Goal: Task Accomplishment & Management: Use online tool/utility

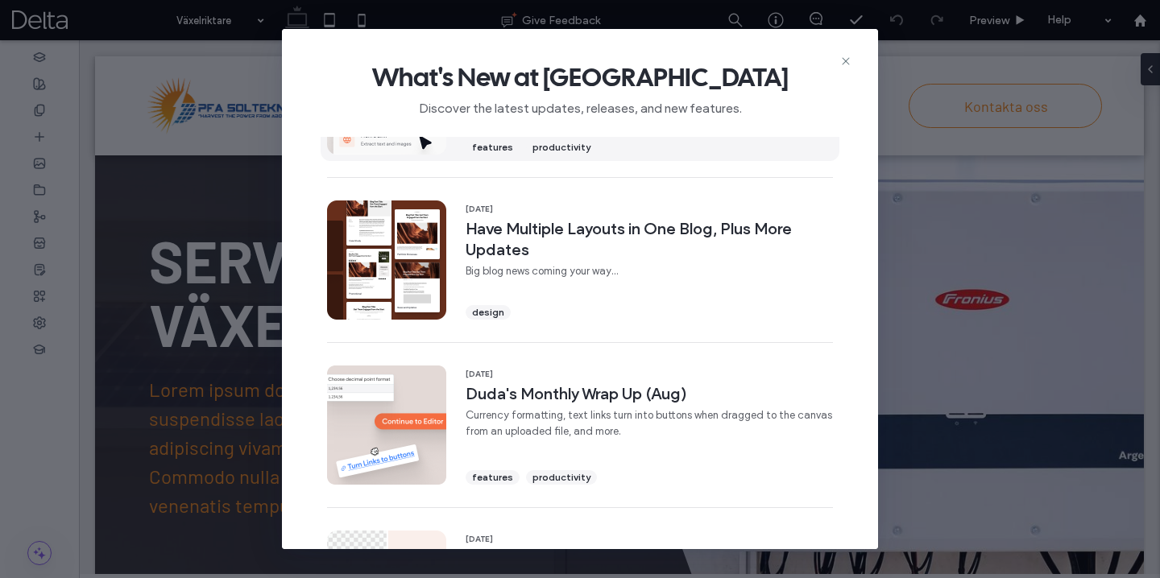
scroll to position [113, 0]
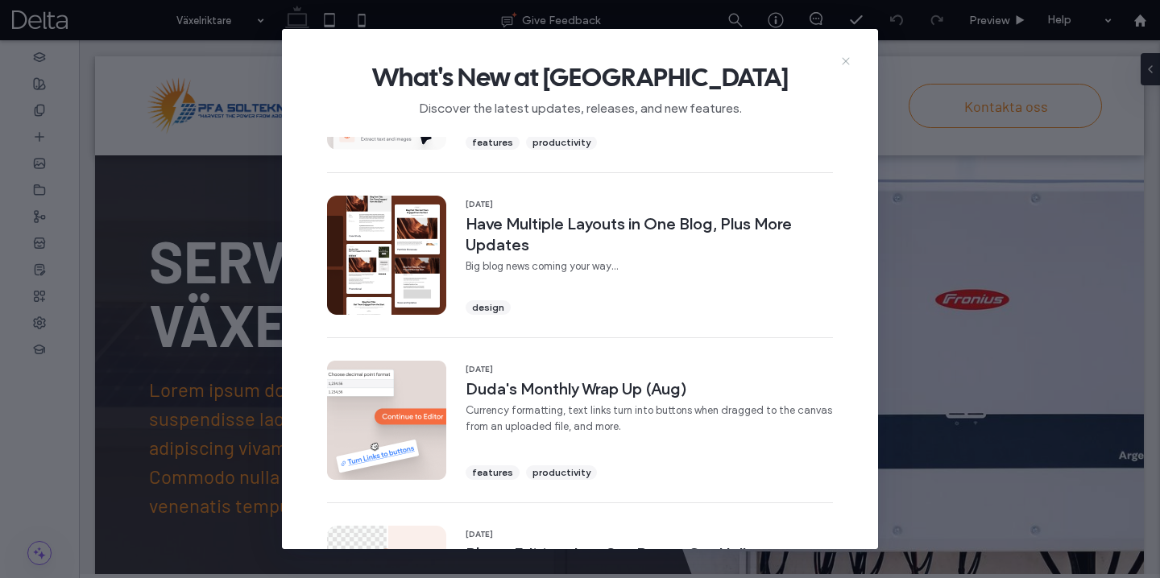
click at [848, 61] on icon at bounding box center [845, 61] width 13 height 13
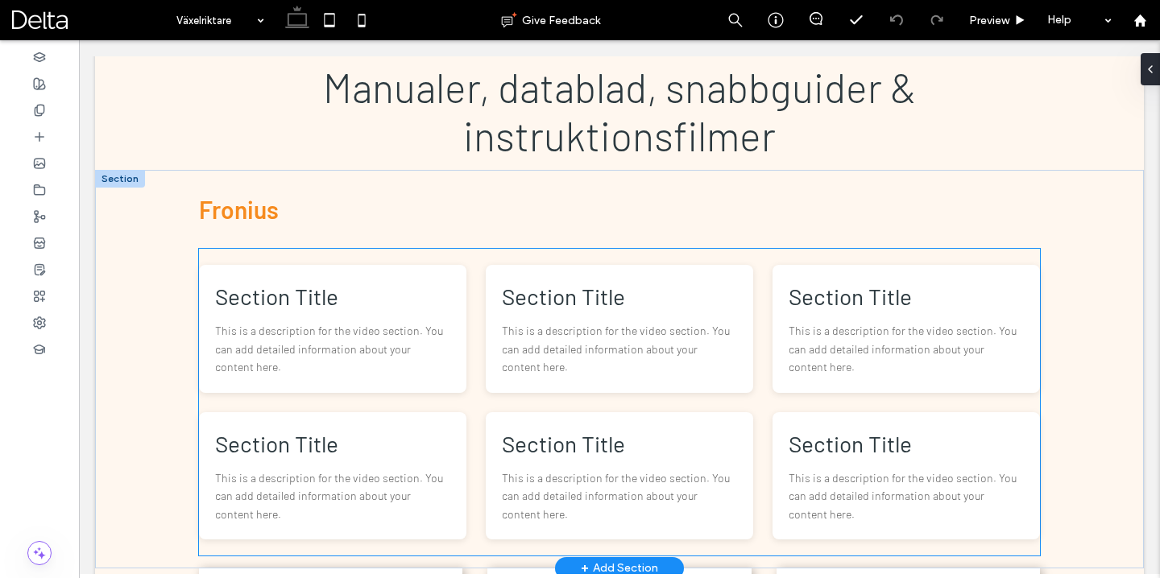
scroll to position [610, 0]
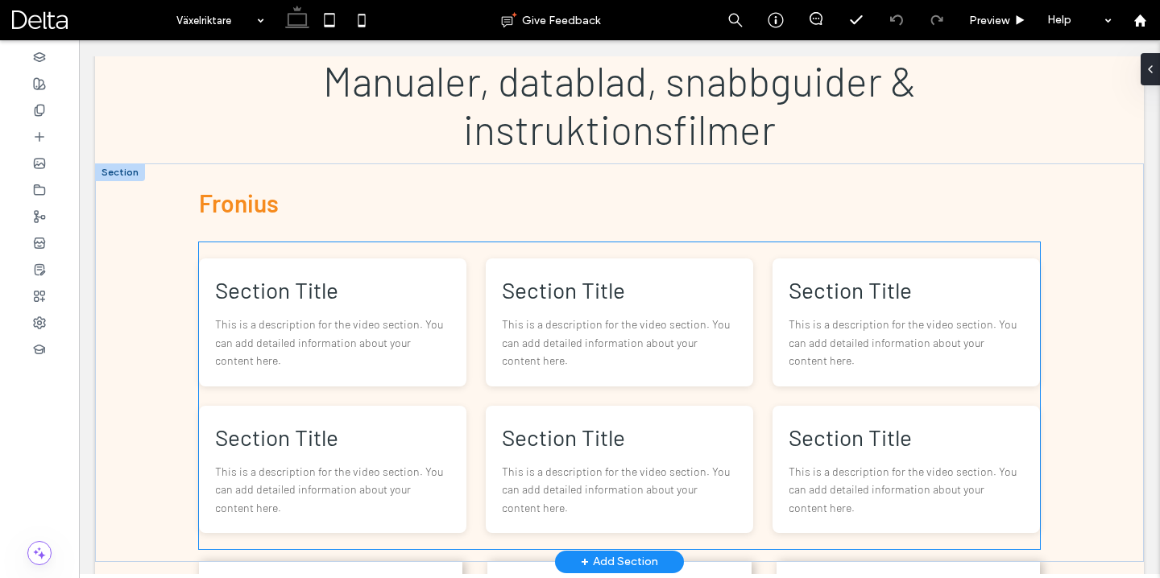
click at [375, 329] on p "This is a description for the video section. You can add detailed information a…" at bounding box center [332, 343] width 235 height 54
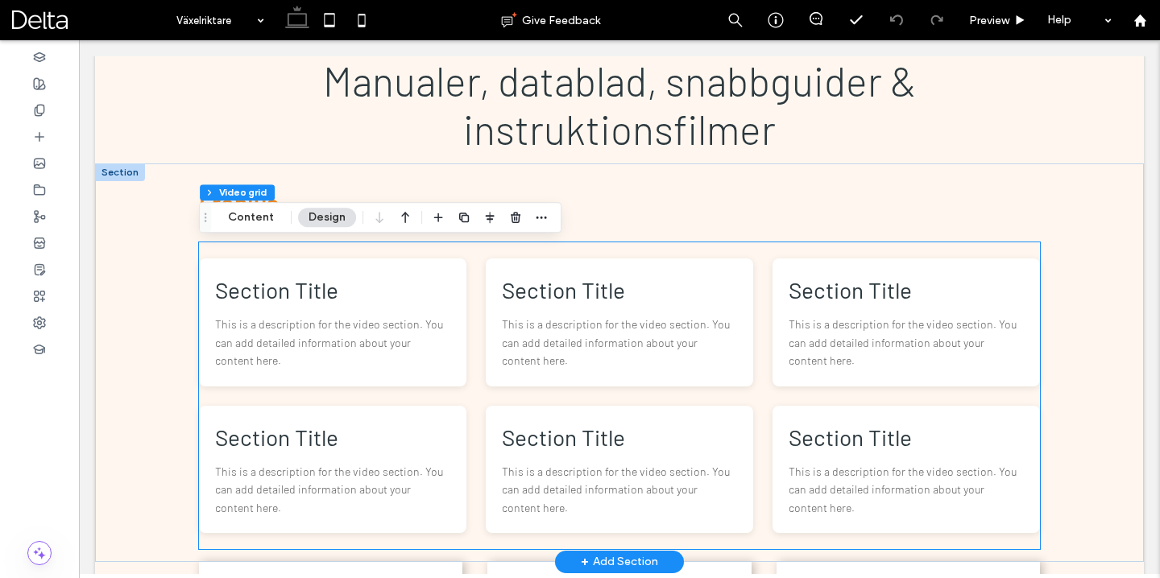
scroll to position [608, 0]
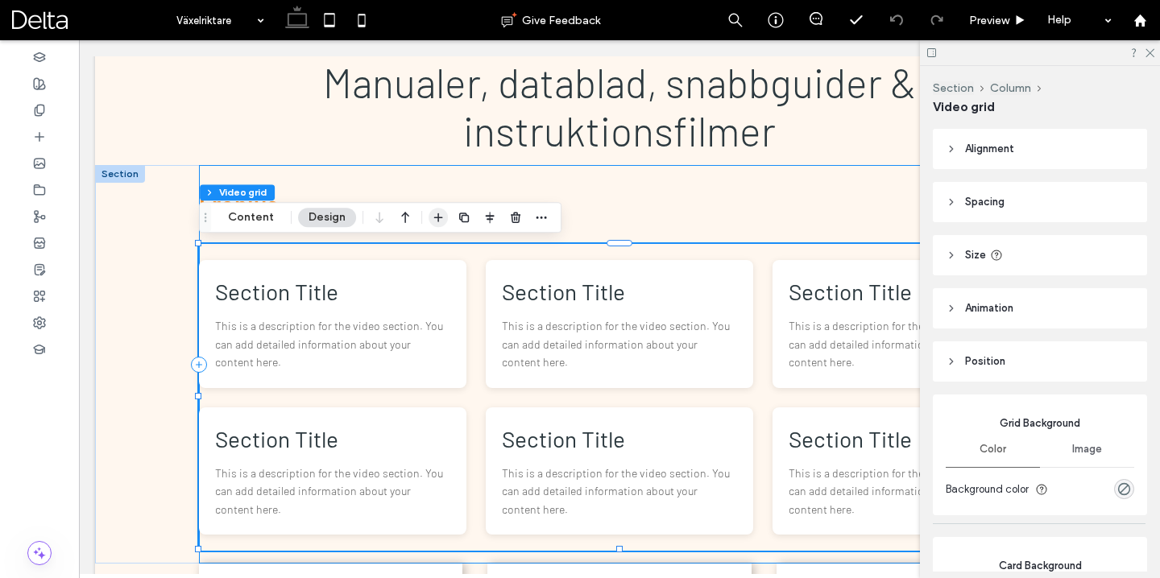
click at [438, 221] on icon "button" at bounding box center [438, 217] width 13 height 13
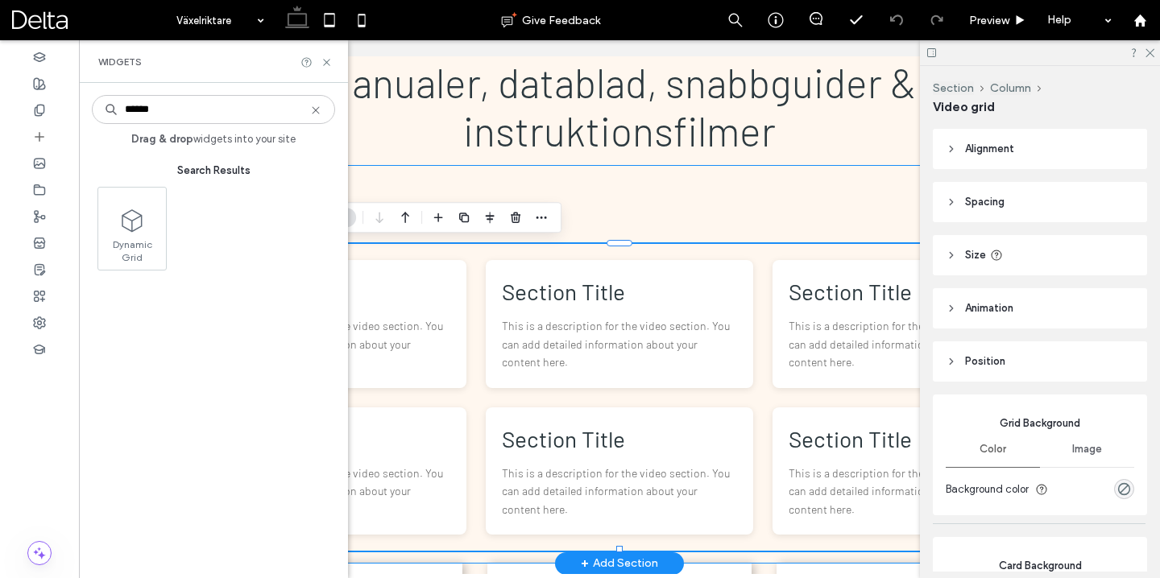
type input "******"
drag, startPoint x: 348, startPoint y: 197, endPoint x: 150, endPoint y: 229, distance: 200.6
click at [149, 229] on span at bounding box center [131, 219] width 68 height 36
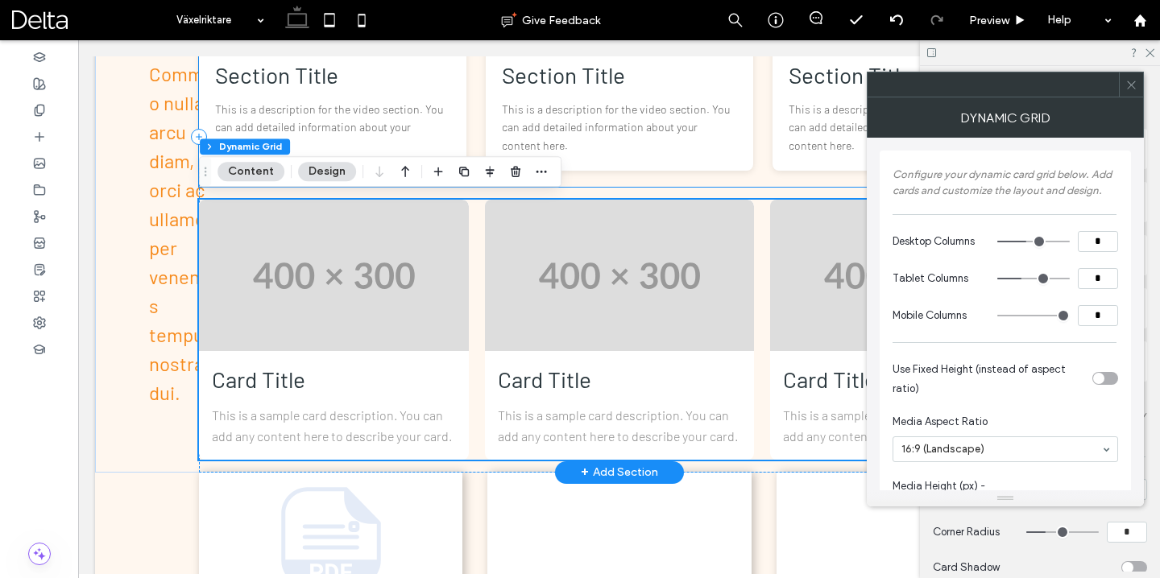
scroll to position [994, 0]
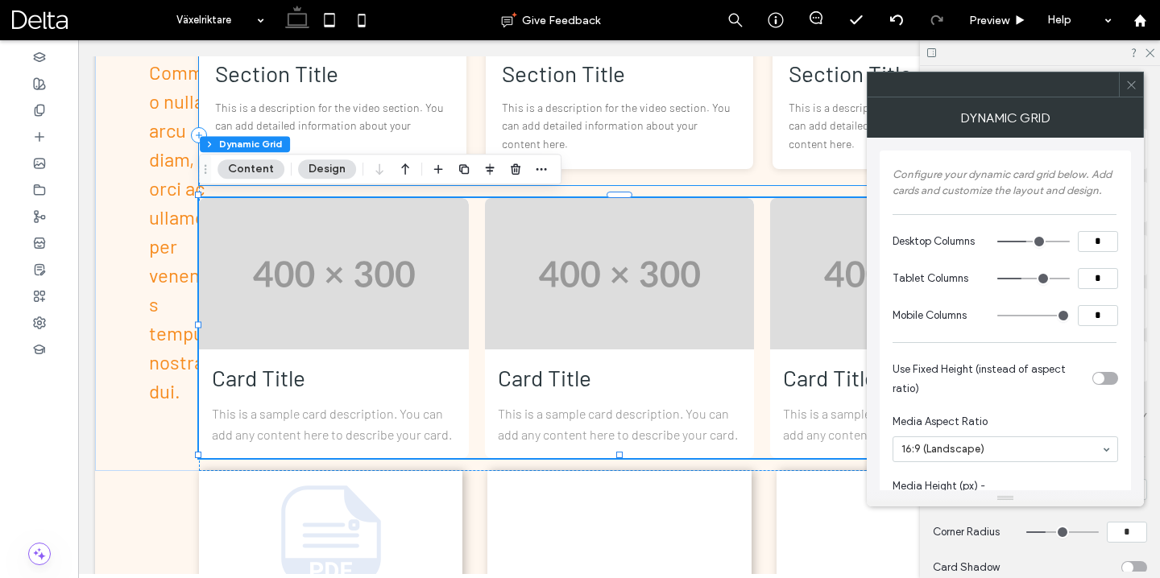
drag, startPoint x: 1127, startPoint y: 88, endPoint x: 1108, endPoint y: 97, distance: 21.3
click at [1127, 88] on icon at bounding box center [1131, 85] width 12 height 12
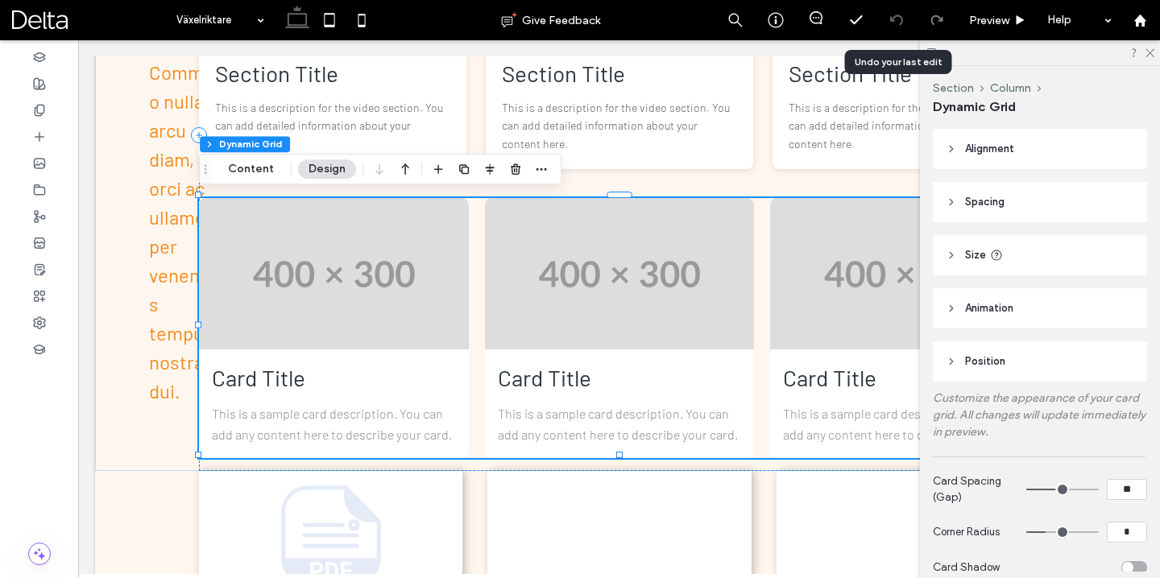
click at [901, 18] on use at bounding box center [895, 19] width 13 height 10
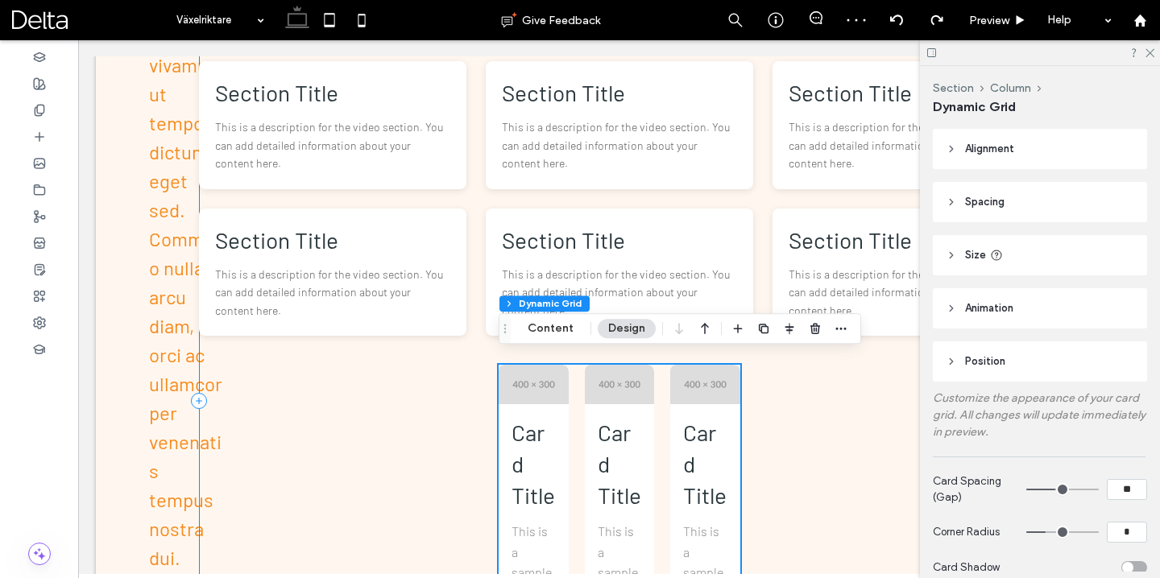
scroll to position [826, 0]
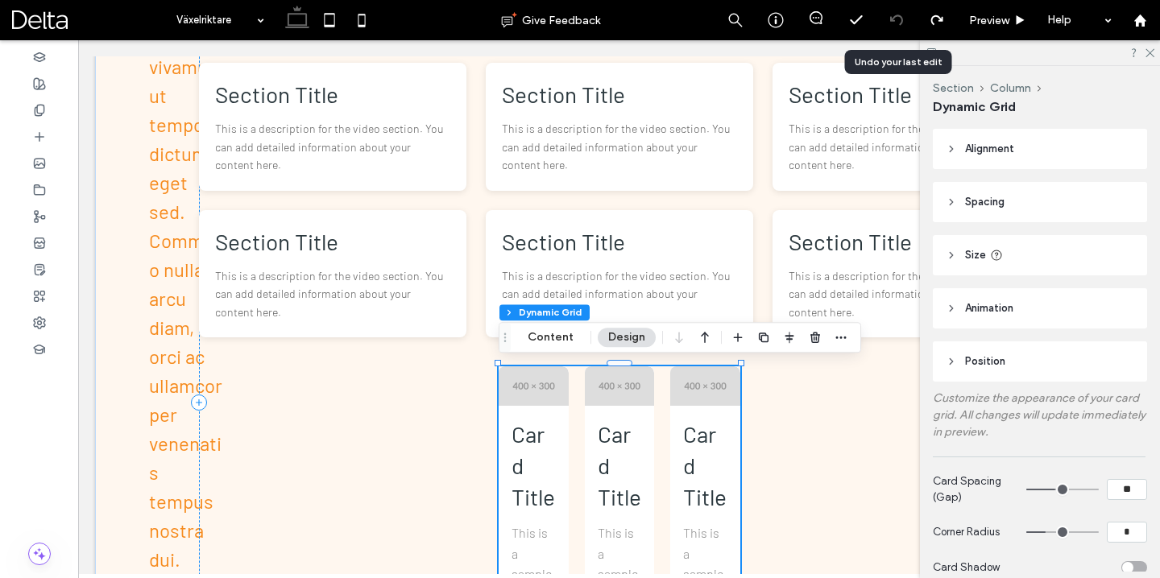
click at [901, 22] on use at bounding box center [895, 19] width 13 height 10
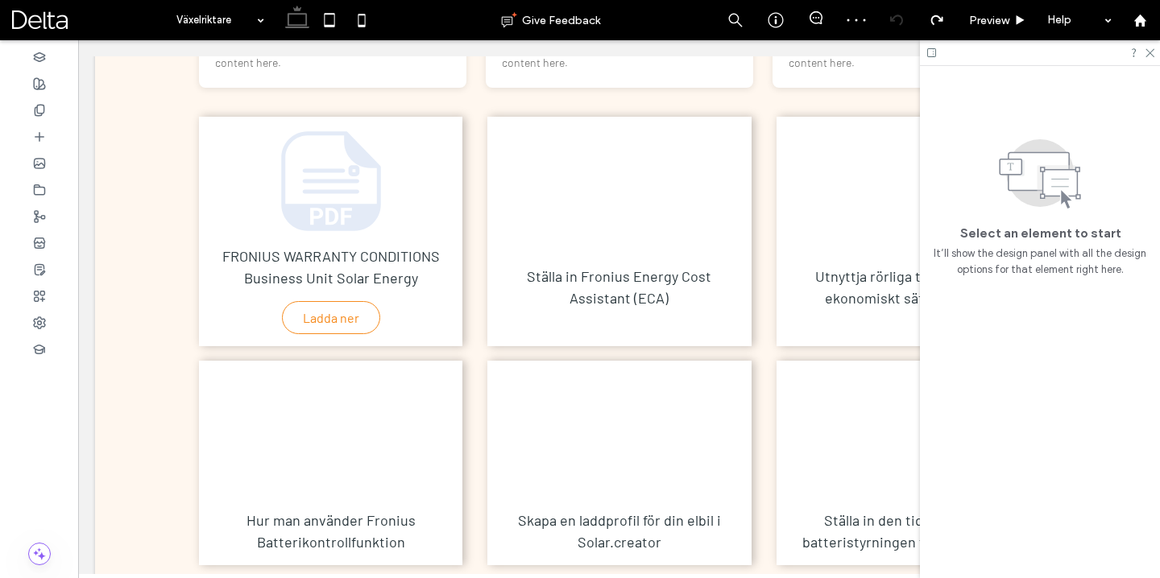
scroll to position [1058, 0]
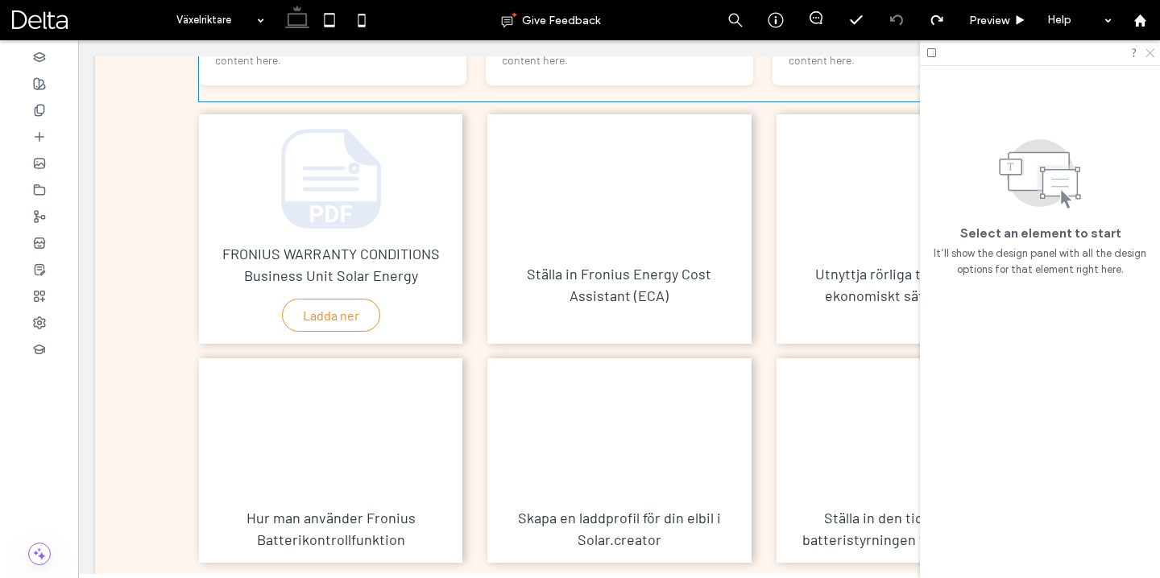
click at [1150, 56] on icon at bounding box center [1149, 52] width 10 height 10
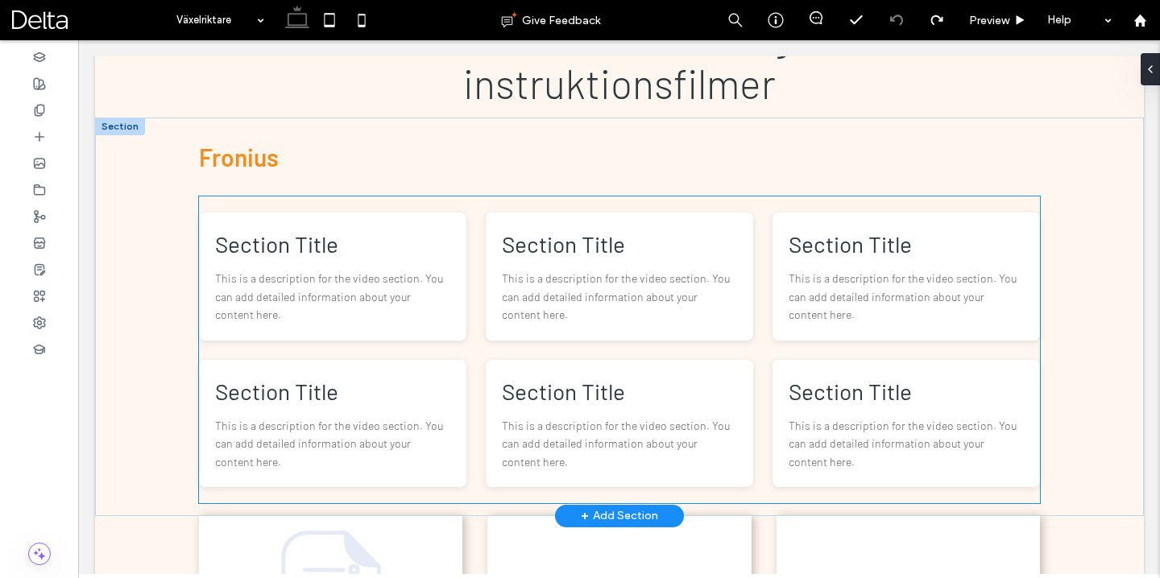
scroll to position [656, 0]
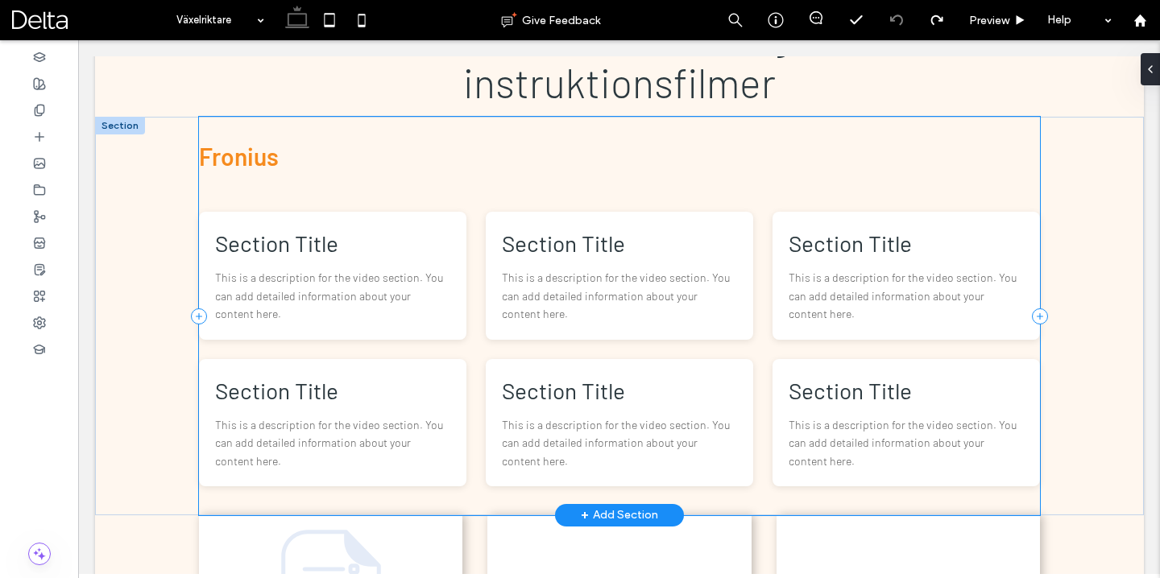
click at [363, 172] on div "F ronius Section Title This is a description for the video section. You can add…" at bounding box center [619, 316] width 841 height 399
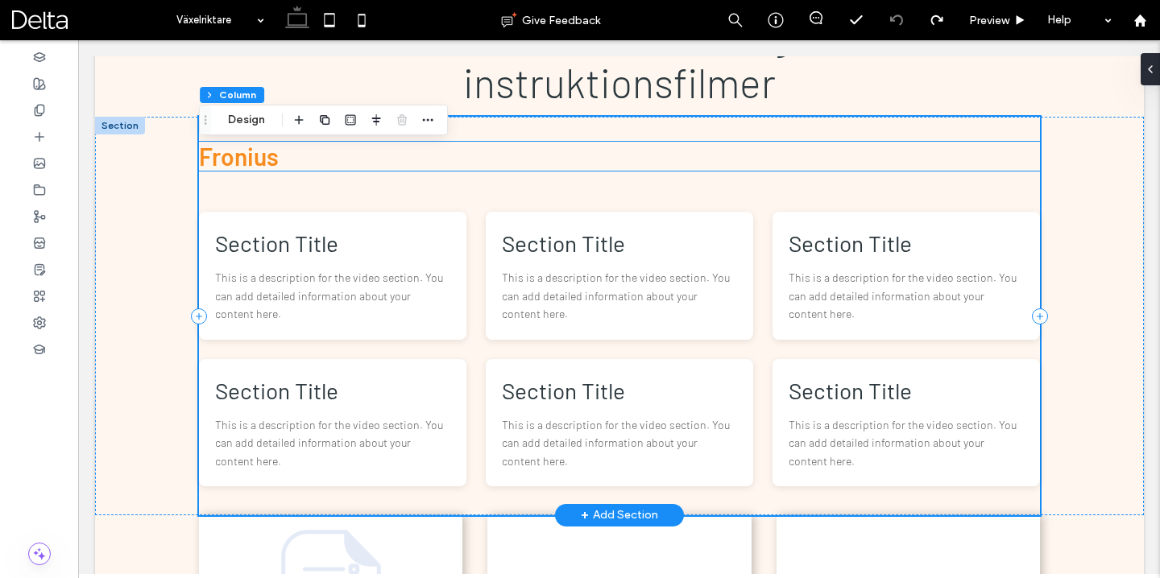
click at [316, 149] on h3 "F ronius" at bounding box center [619, 156] width 841 height 29
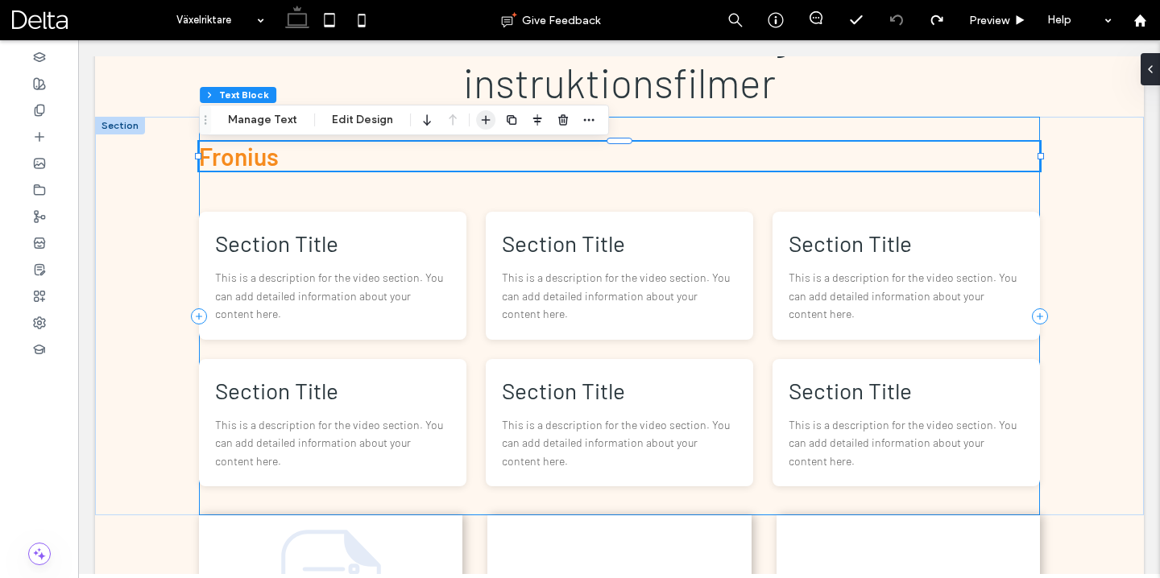
click at [480, 118] on icon "button" at bounding box center [485, 120] width 13 height 13
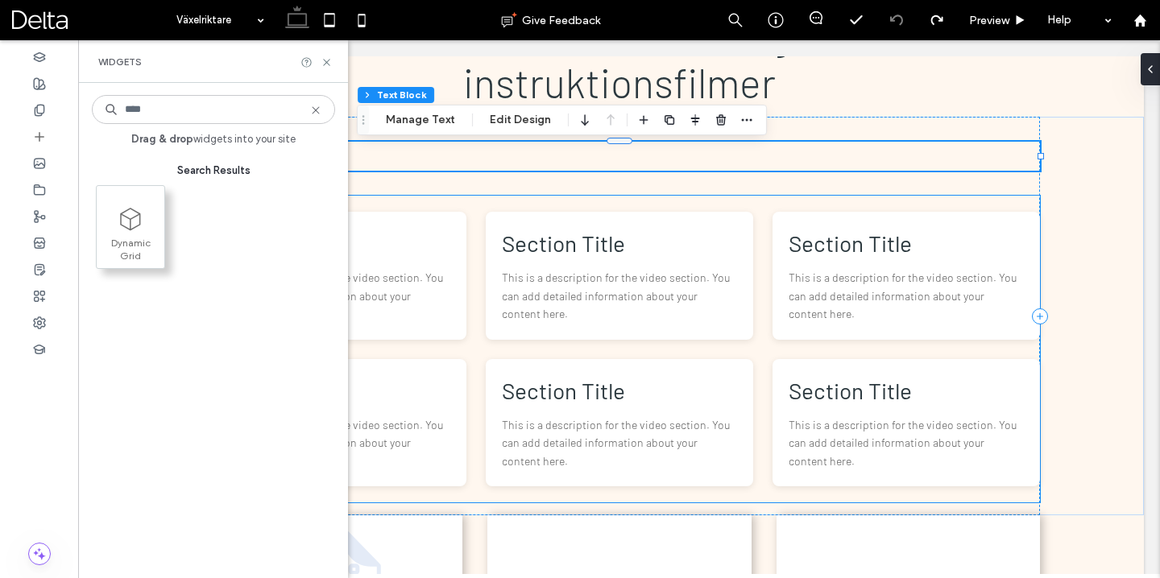
type input "****"
click at [138, 234] on span at bounding box center [131, 219] width 68 height 36
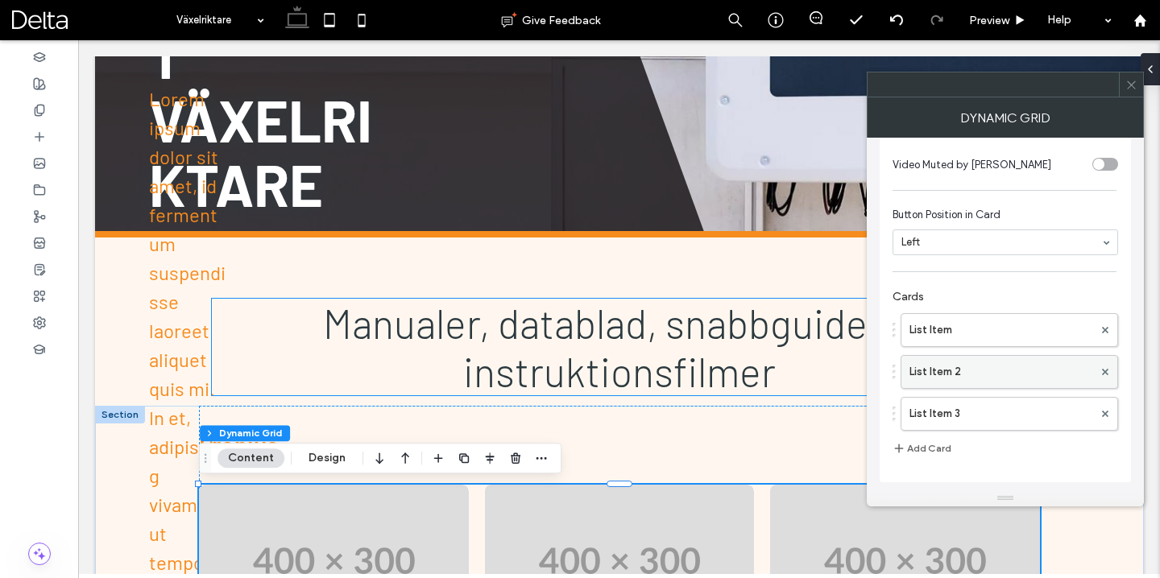
scroll to position [425, 0]
click at [1127, 84] on icon at bounding box center [1131, 85] width 12 height 12
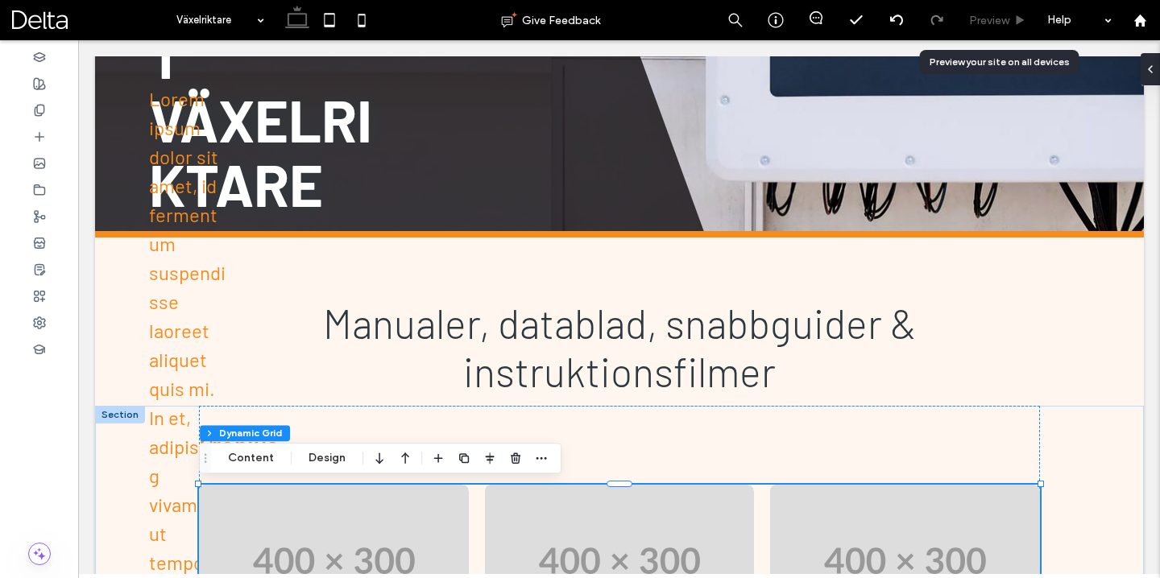
click at [985, 10] on div "Preview" at bounding box center [998, 20] width 82 height 40
click at [989, 18] on span "Preview" at bounding box center [989, 20] width 40 height 17
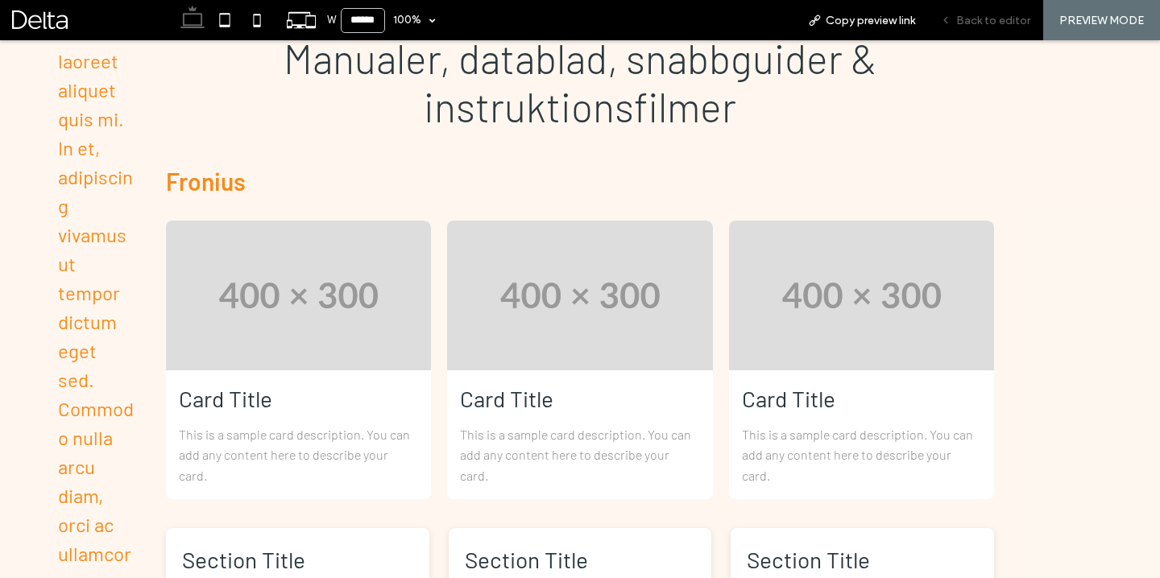
scroll to position [647, 0]
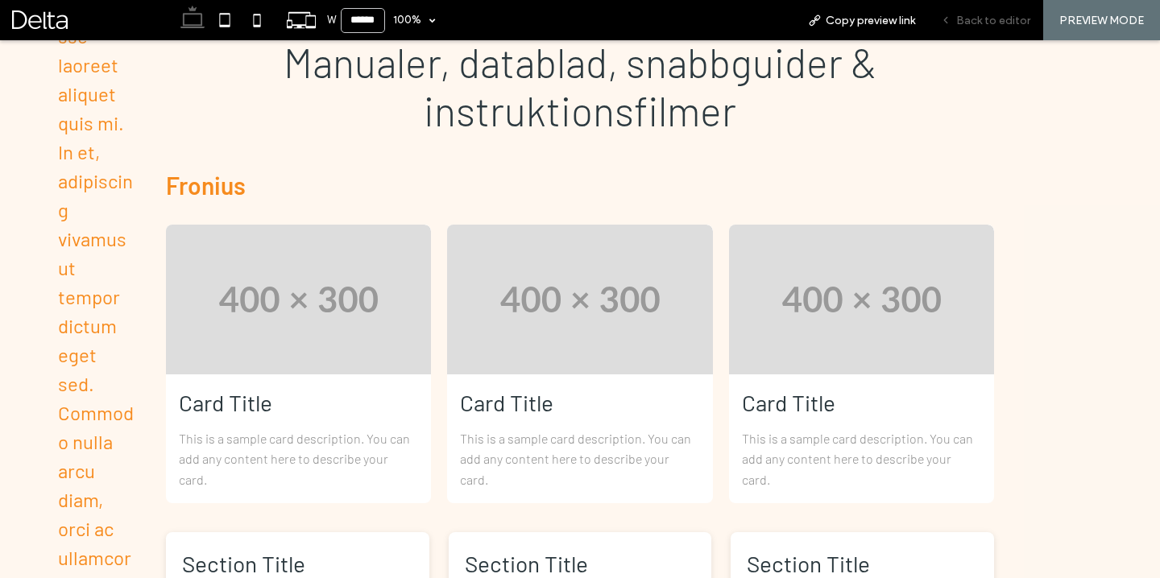
click at [1006, 22] on span "Back to editor" at bounding box center [993, 20] width 74 height 17
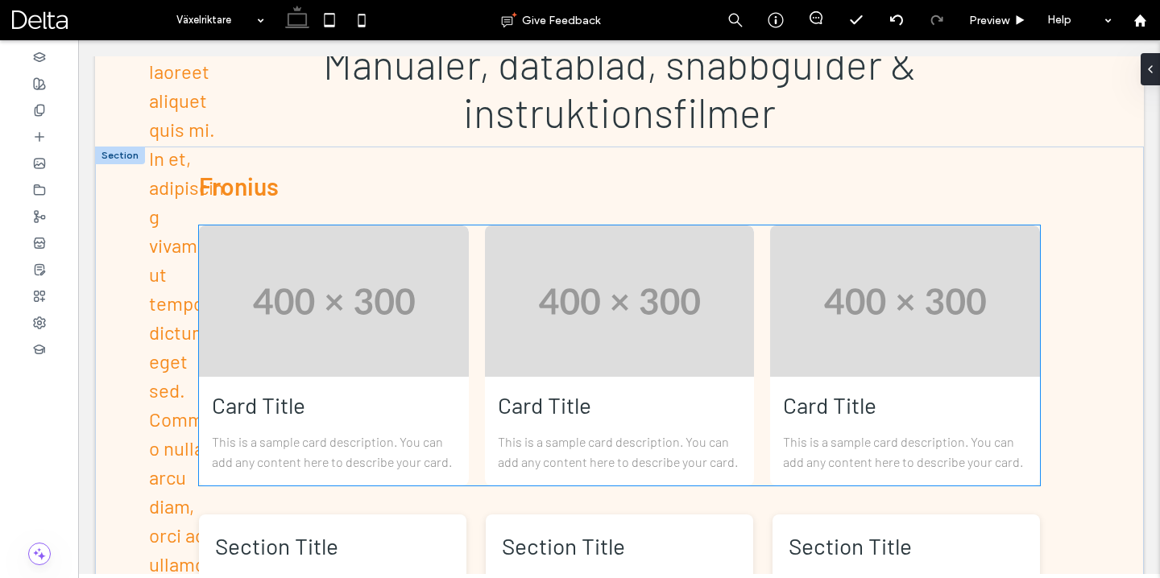
click at [528, 423] on div "Card Title This is a sample card description. You can add any content here to d…" at bounding box center [620, 431] width 270 height 108
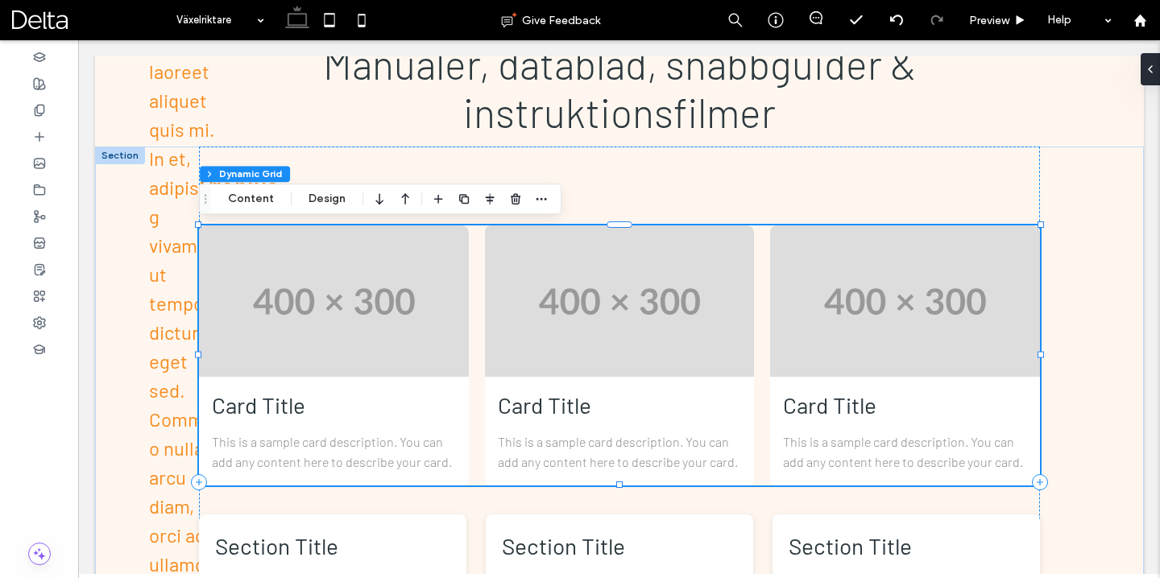
click at [551, 421] on h3 "Card Title" at bounding box center [620, 405] width 244 height 31
click at [244, 205] on button "Content" at bounding box center [250, 198] width 67 height 19
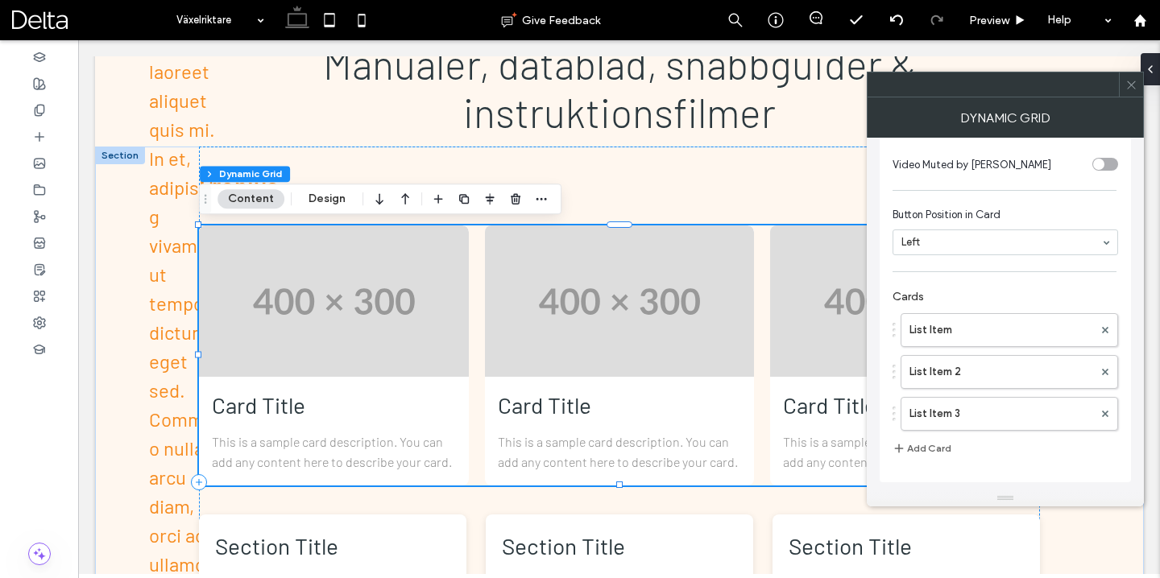
scroll to position [425, 0]
click at [959, 344] on label "List Item" at bounding box center [1001, 330] width 184 height 32
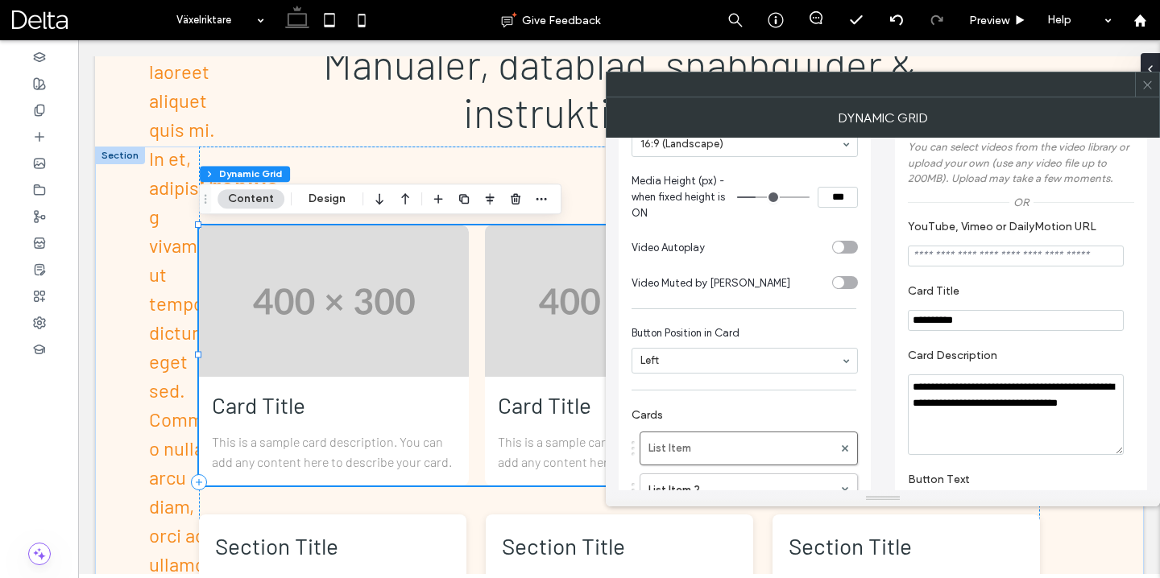
scroll to position [301, 0]
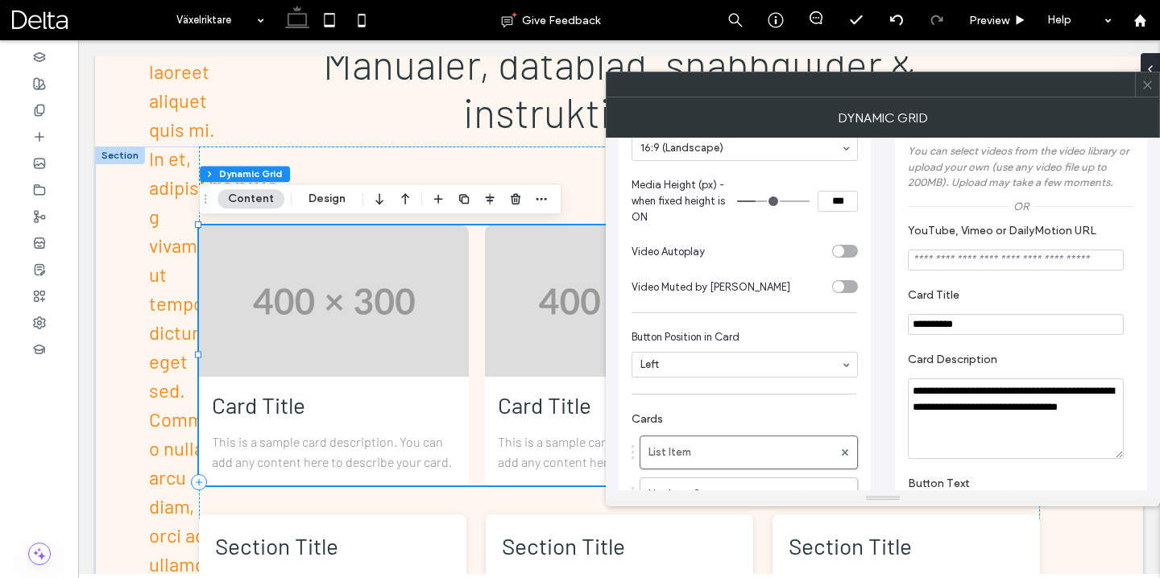
click at [1108, 325] on input "**********" at bounding box center [1016, 324] width 216 height 21
click at [1076, 324] on input "**********" at bounding box center [1016, 324] width 216 height 21
click at [1076, 323] on input "**********" at bounding box center [1016, 324] width 216 height 21
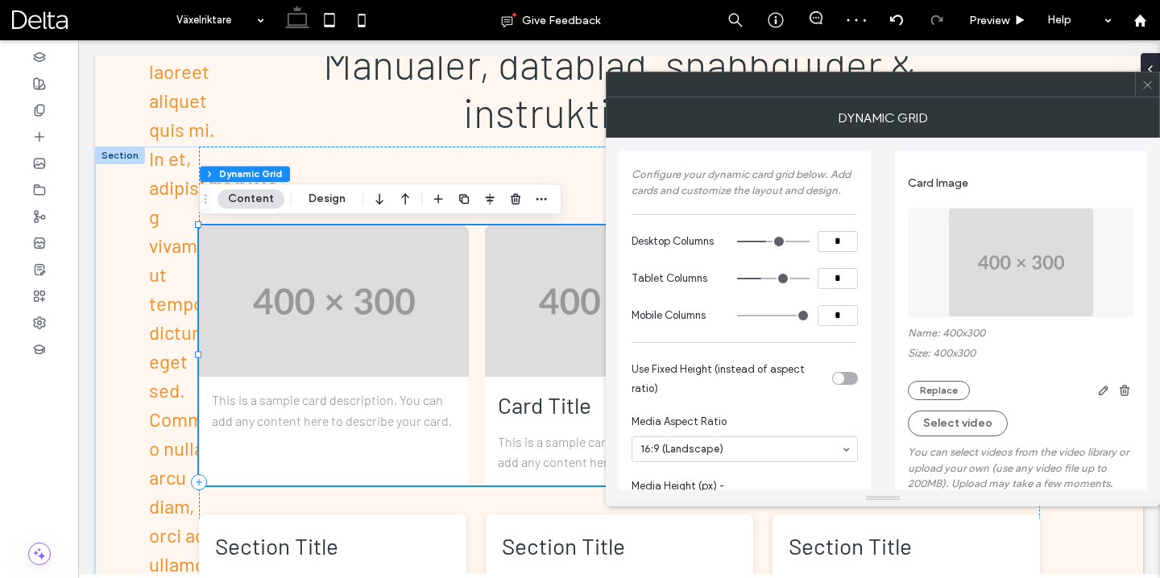
scroll to position [0, 0]
click at [1147, 89] on icon at bounding box center [1147, 85] width 12 height 12
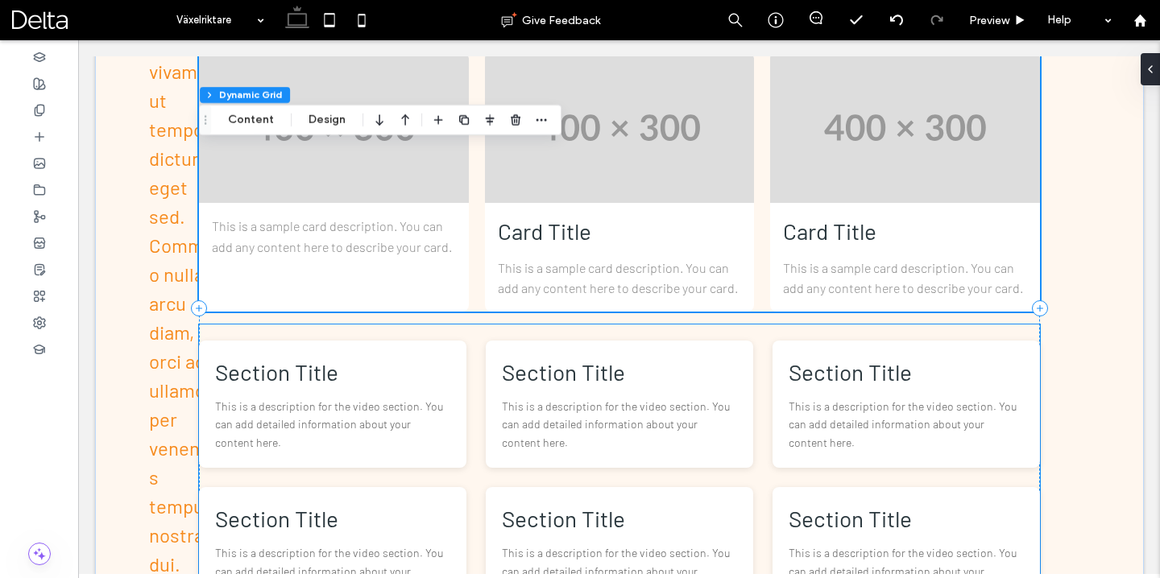
scroll to position [834, 0]
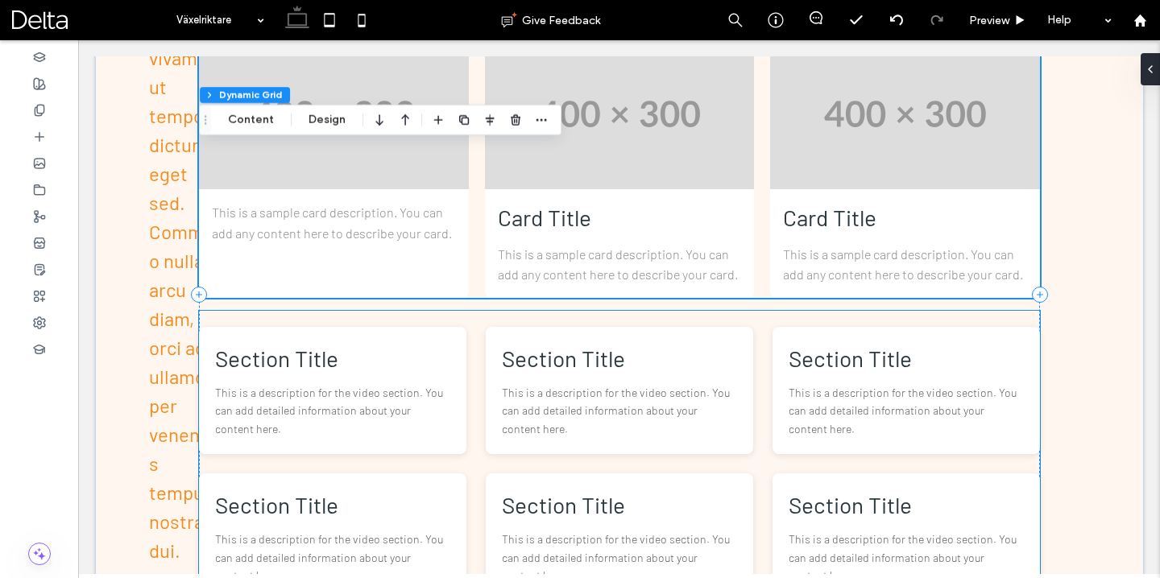
click at [412, 402] on p "This is a description for the video section. You can add detailed information a…" at bounding box center [332, 411] width 235 height 54
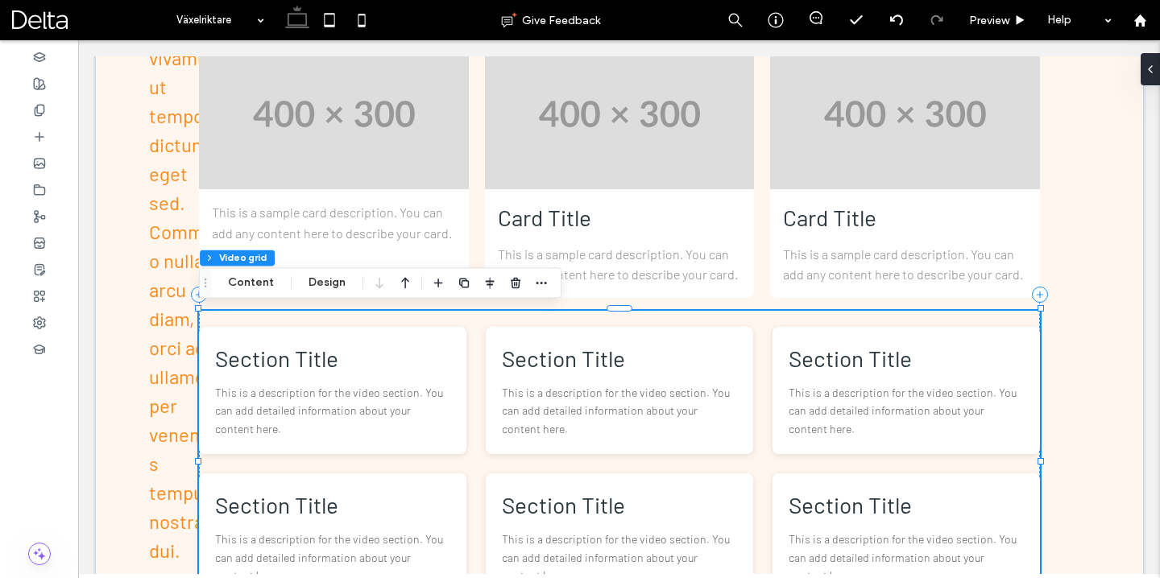
type input "*"
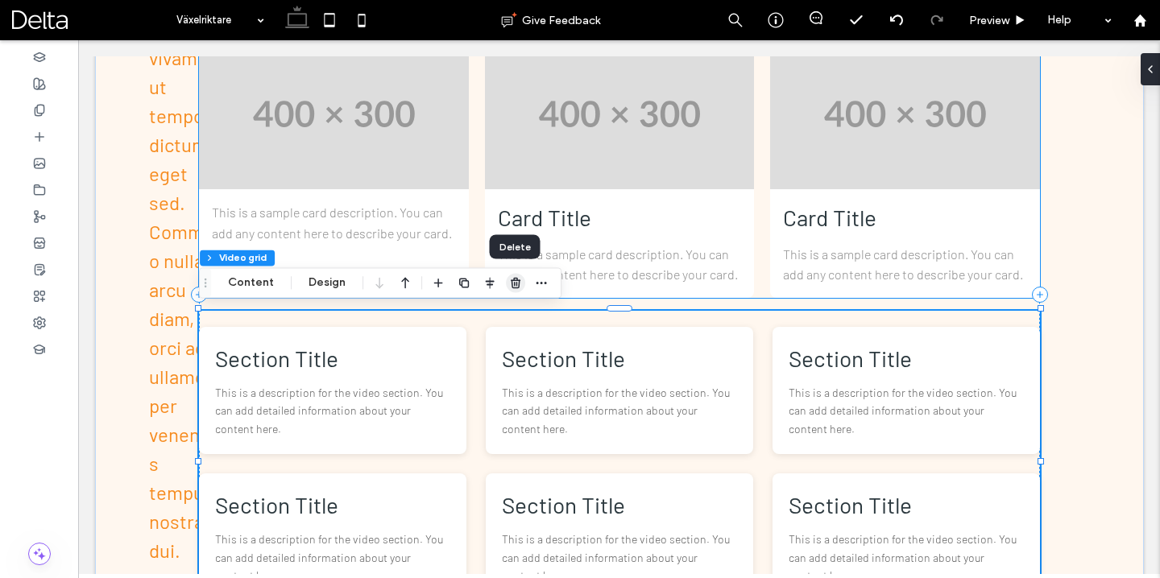
click at [511, 281] on icon "button" at bounding box center [515, 282] width 13 height 13
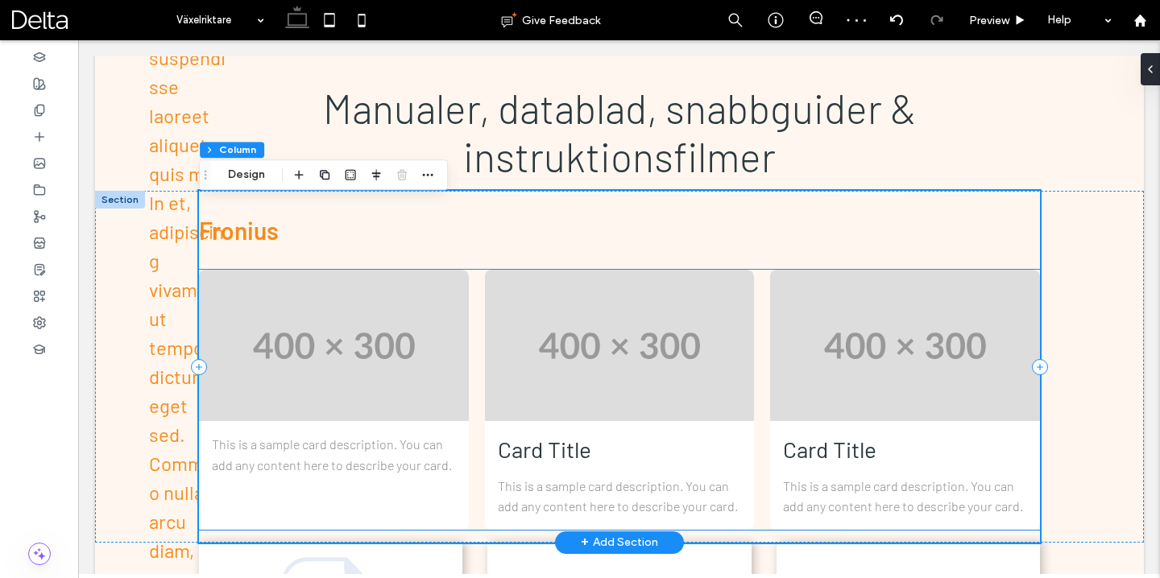
scroll to position [578, 0]
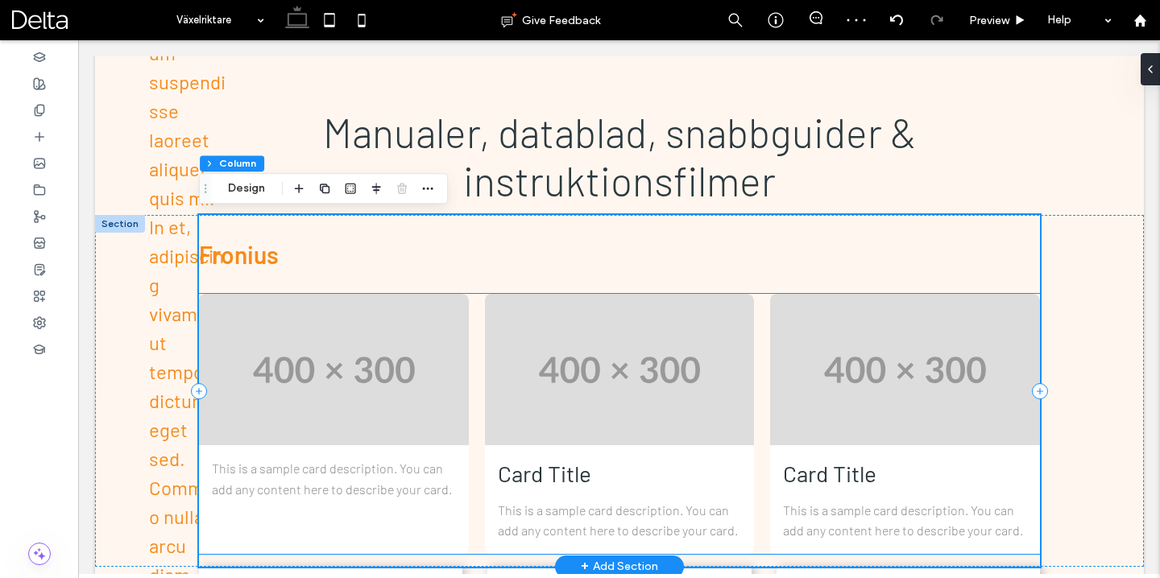
click at [540, 383] on img at bounding box center [620, 369] width 270 height 151
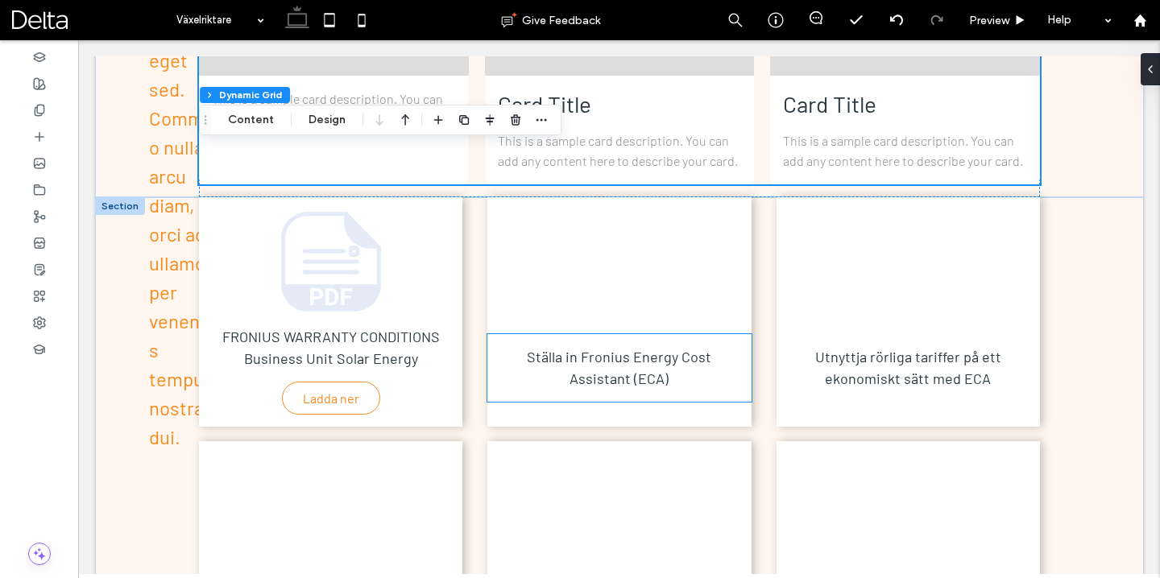
scroll to position [950, 0]
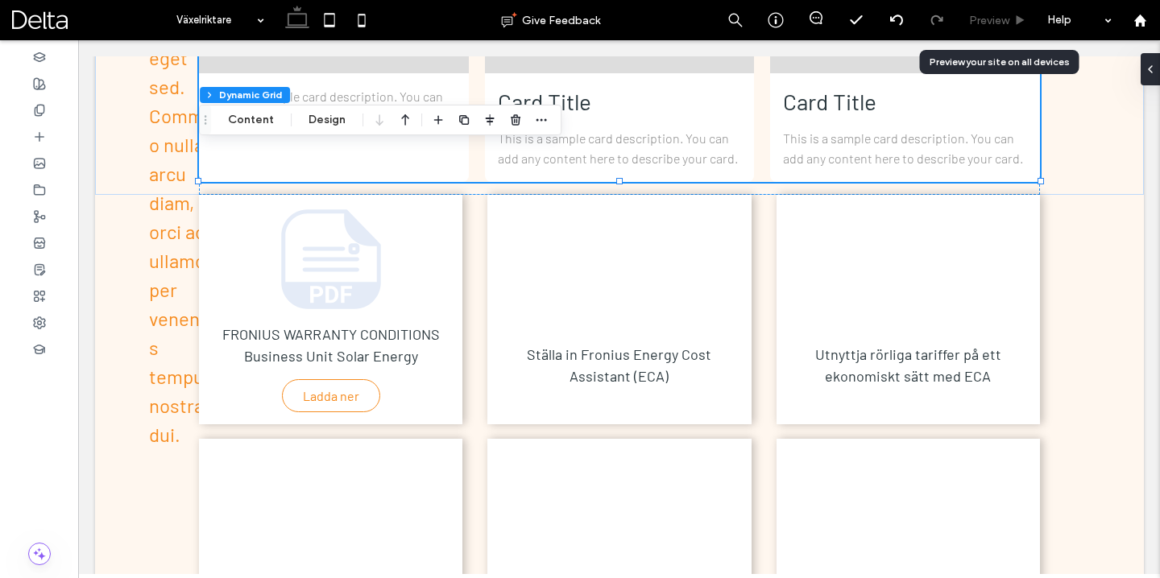
click at [993, 29] on div "Preview" at bounding box center [998, 20] width 82 height 40
click at [997, 18] on span "Preview" at bounding box center [989, 20] width 40 height 17
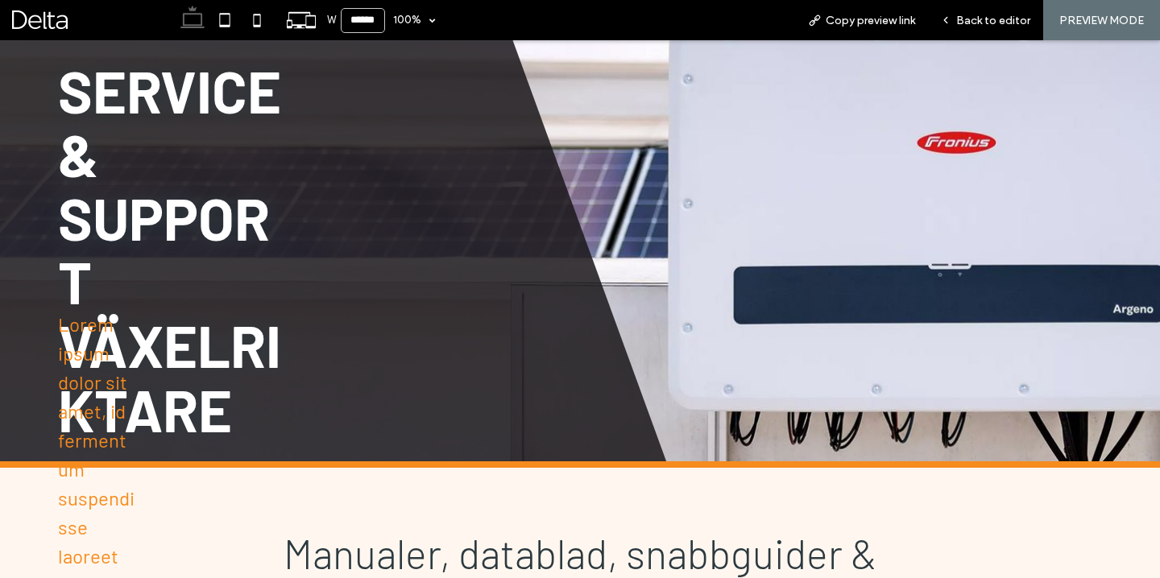
scroll to position [151, 0]
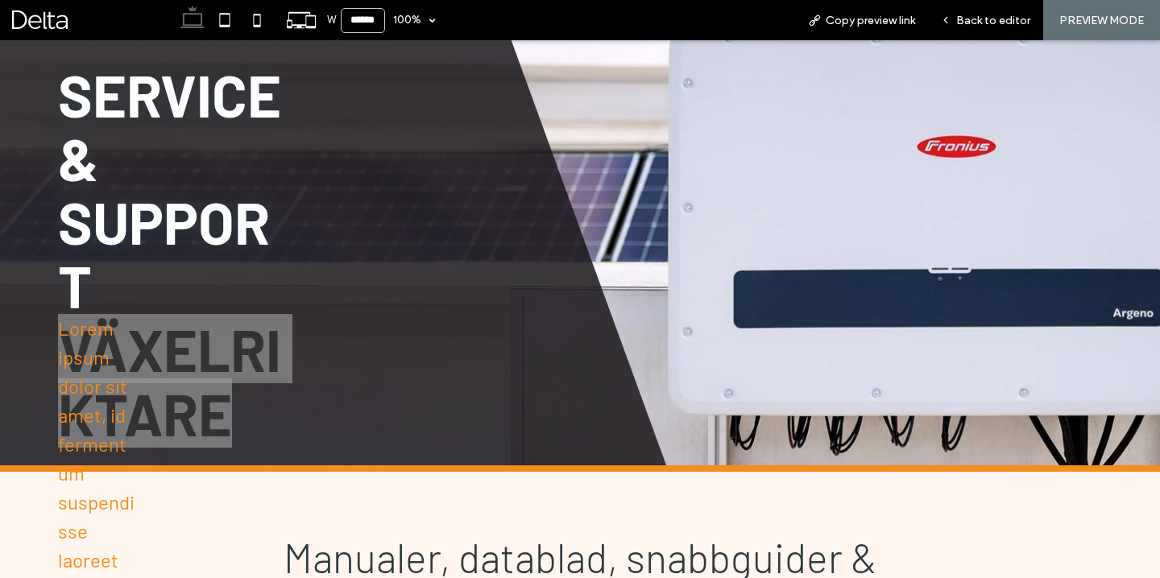
drag, startPoint x: 520, startPoint y: 422, endPoint x: 258, endPoint y: 356, distance: 270.0
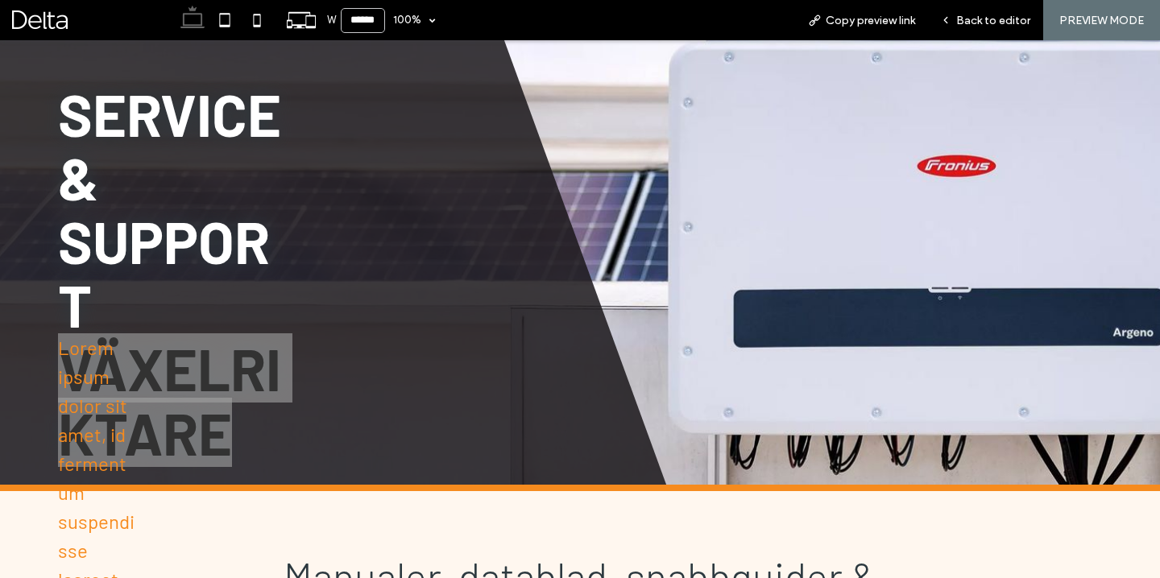
scroll to position [106, 0]
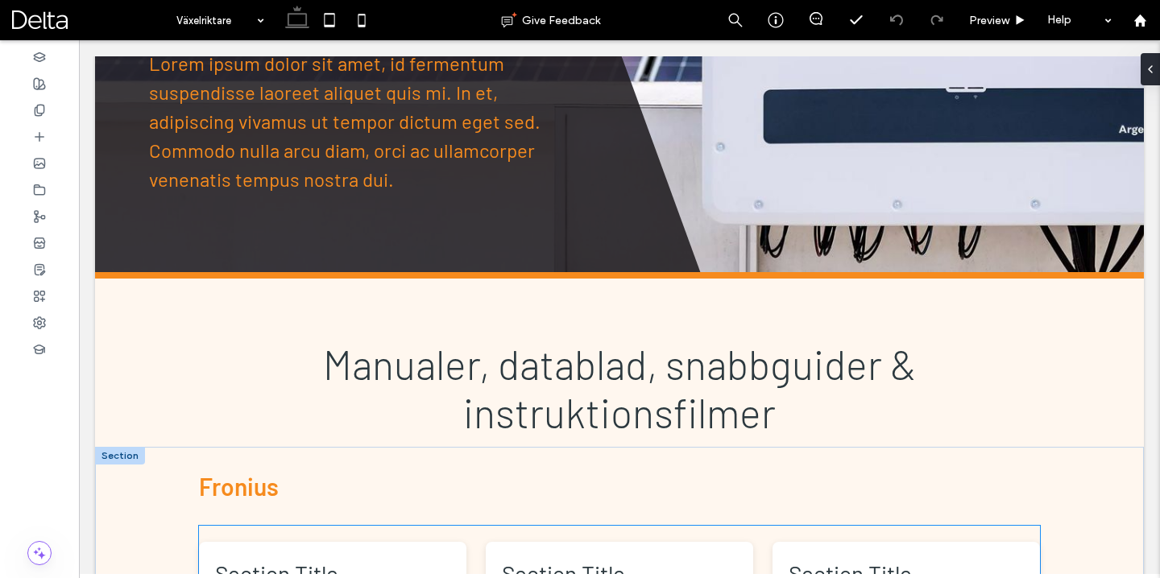
scroll to position [578, 0]
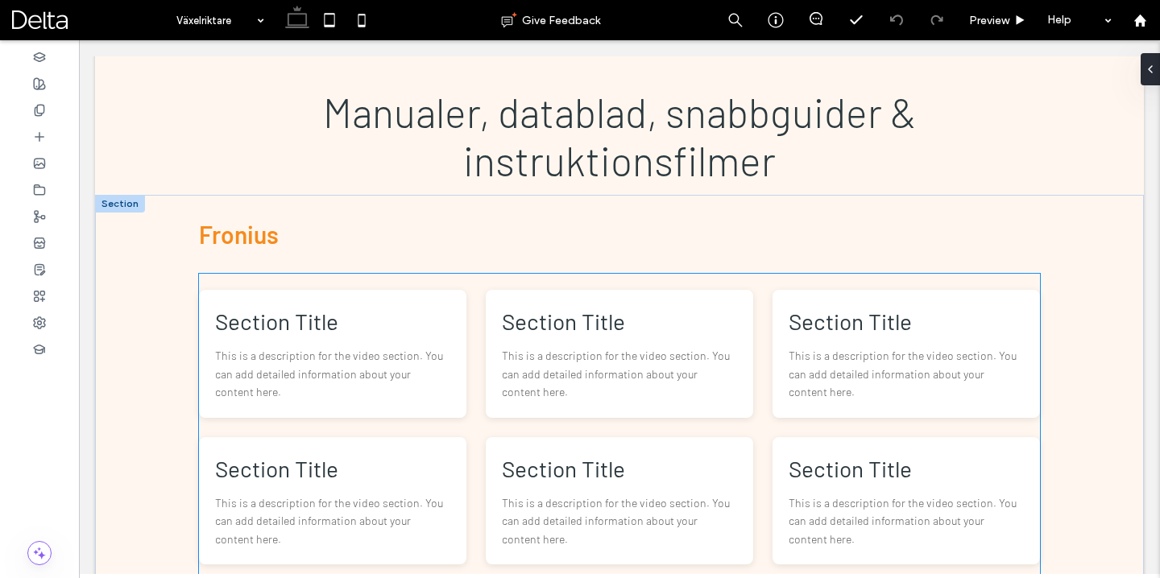
click at [525, 293] on div "Section Title This is a description for the video section. You can add detailed…" at bounding box center [619, 353] width 267 height 127
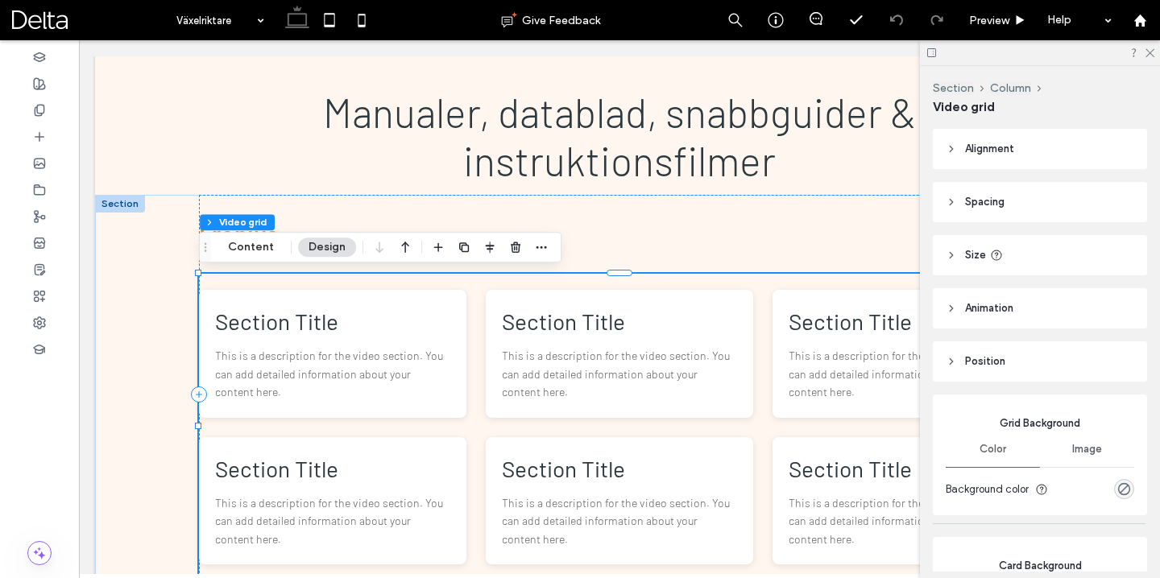
type input "*"
click at [514, 242] on icon "button" at bounding box center [515, 247] width 13 height 13
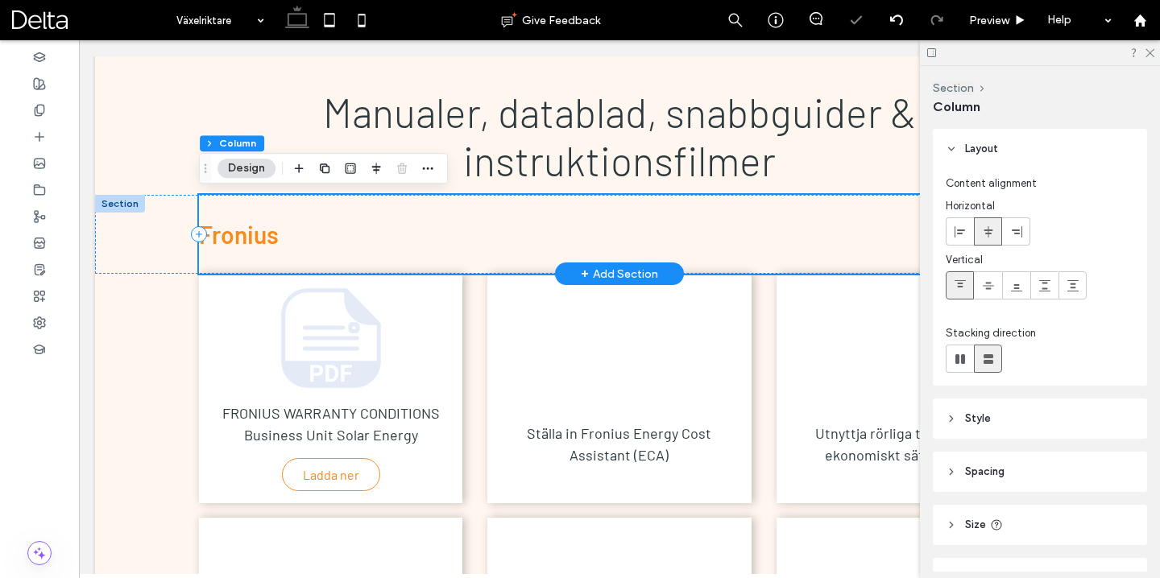
click at [477, 250] on div "F ronius" at bounding box center [619, 234] width 841 height 79
click at [281, 229] on h3 "F ronius" at bounding box center [619, 234] width 841 height 29
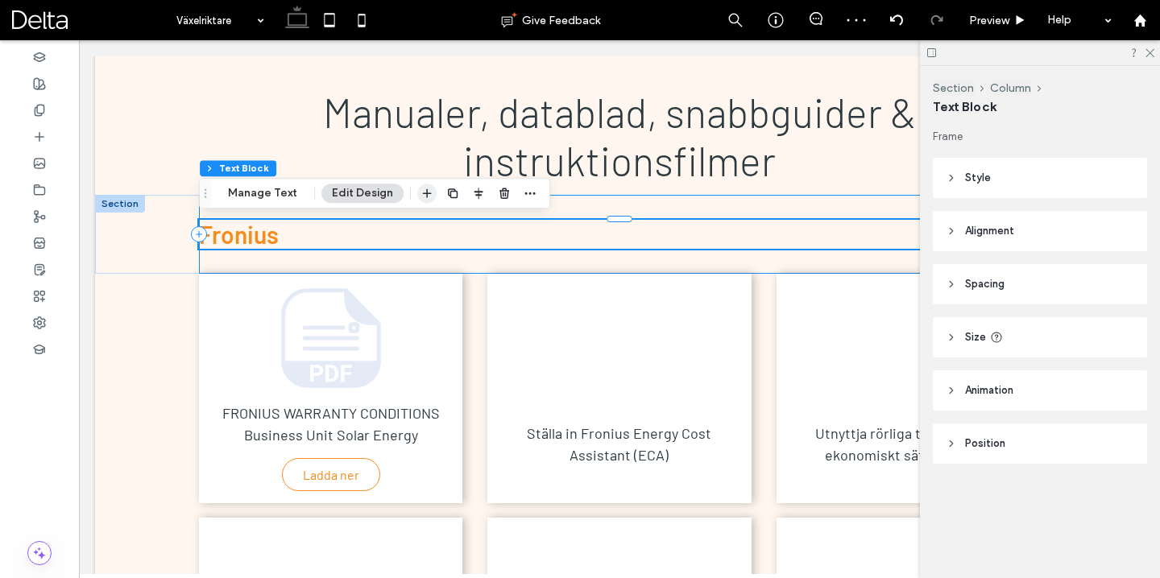
click at [423, 192] on icon "button" at bounding box center [426, 193] width 13 height 13
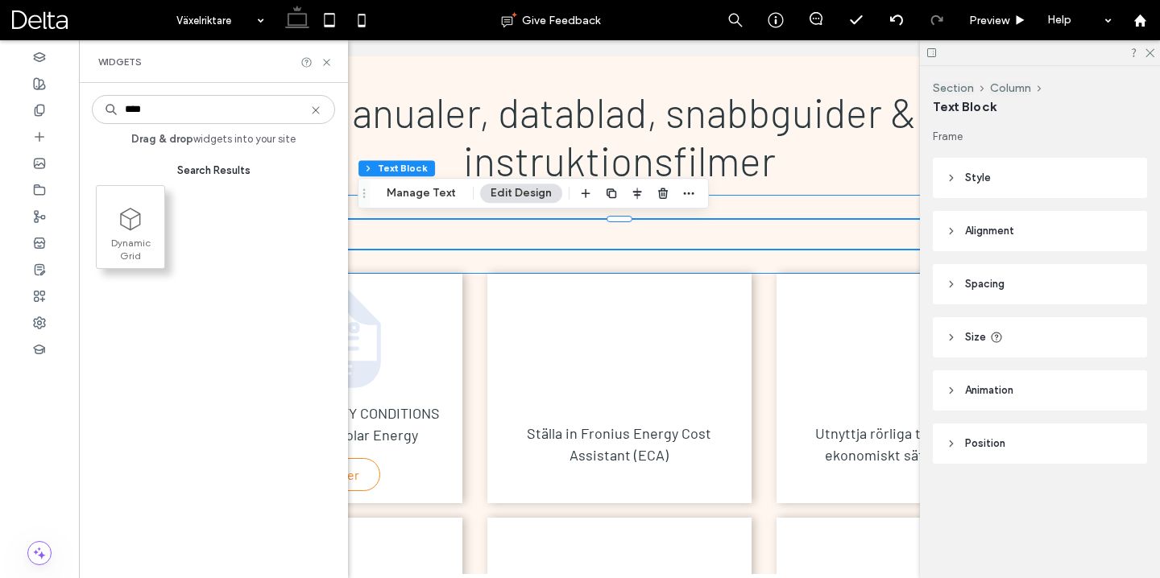
type input "****"
click at [132, 237] on span "Dynamic Grid" at bounding box center [131, 248] width 68 height 23
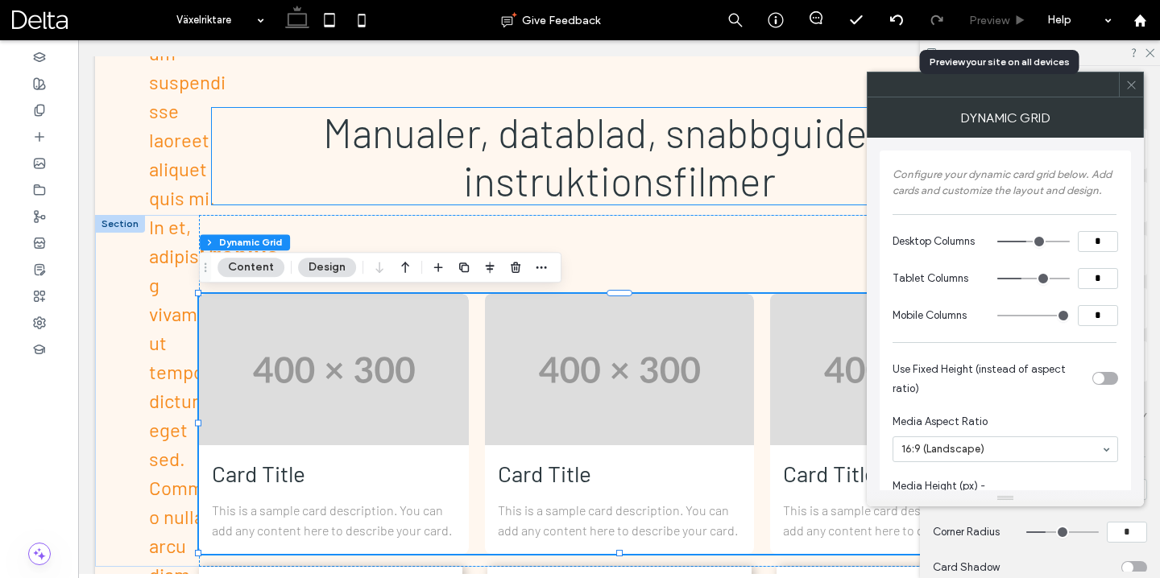
click at [1008, 23] on span "Preview" at bounding box center [989, 20] width 40 height 17
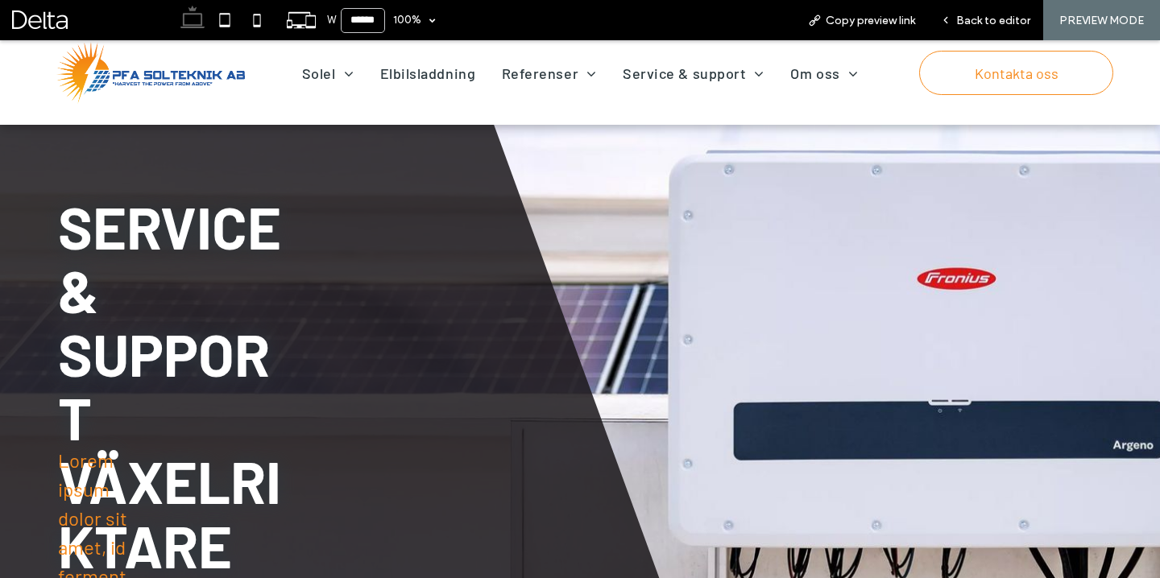
scroll to position [221, 0]
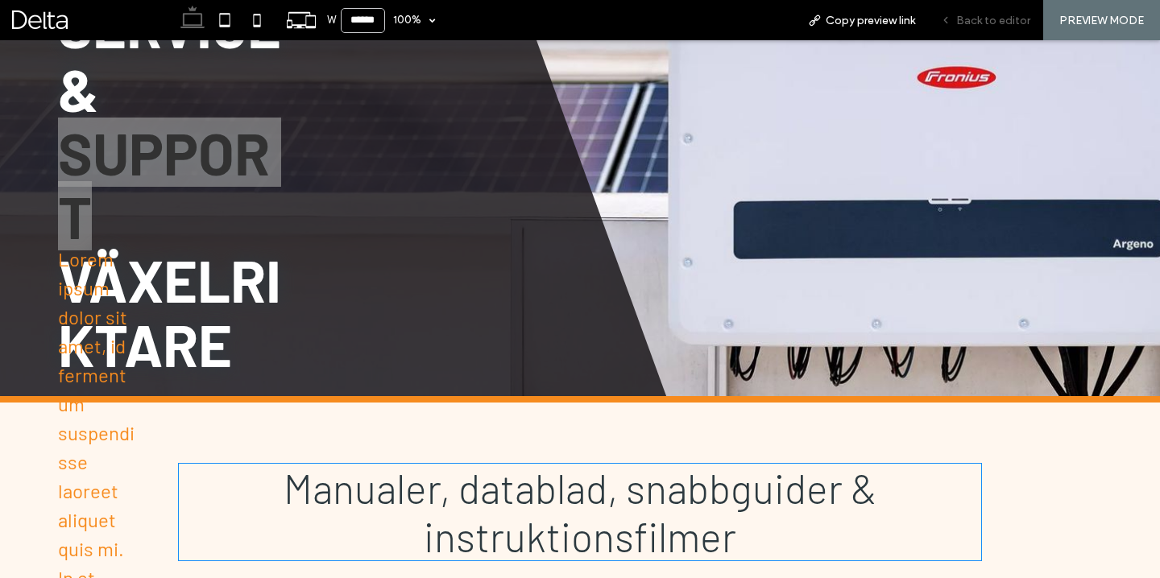
drag, startPoint x: 967, startPoint y: 2, endPoint x: 977, endPoint y: 23, distance: 23.4
click at [977, 23] on span "Back to editor" at bounding box center [993, 20] width 74 height 17
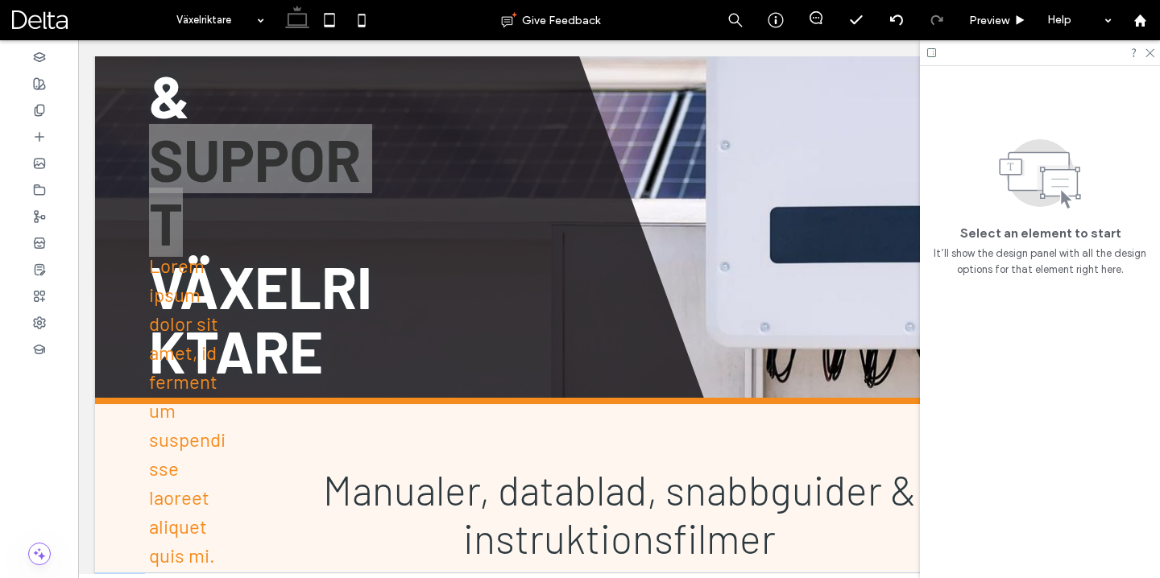
scroll to position [608, 0]
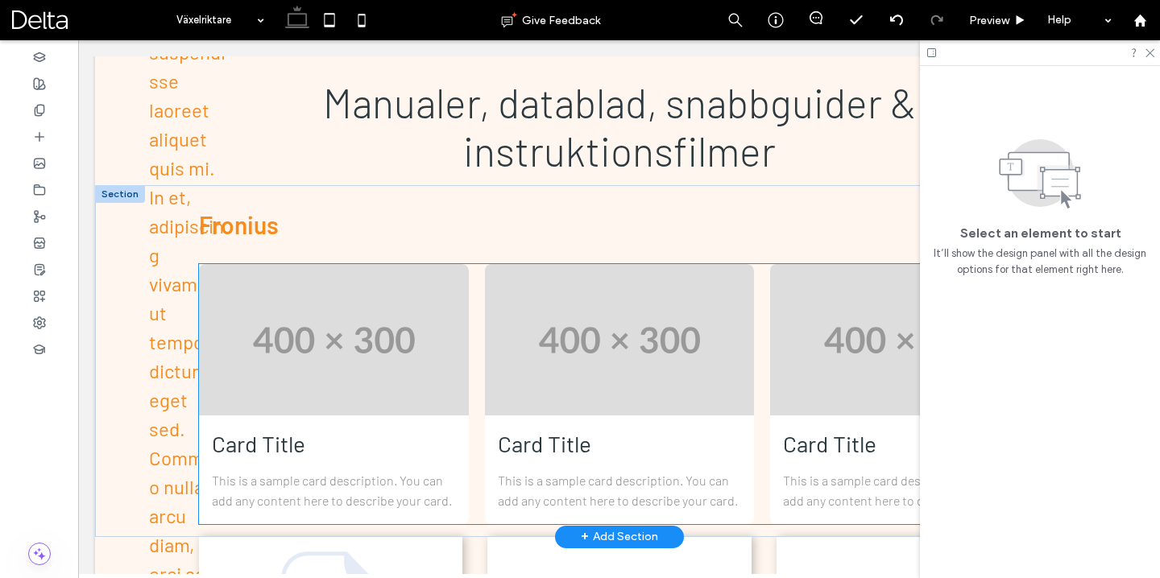
click at [541, 288] on img at bounding box center [620, 339] width 270 height 151
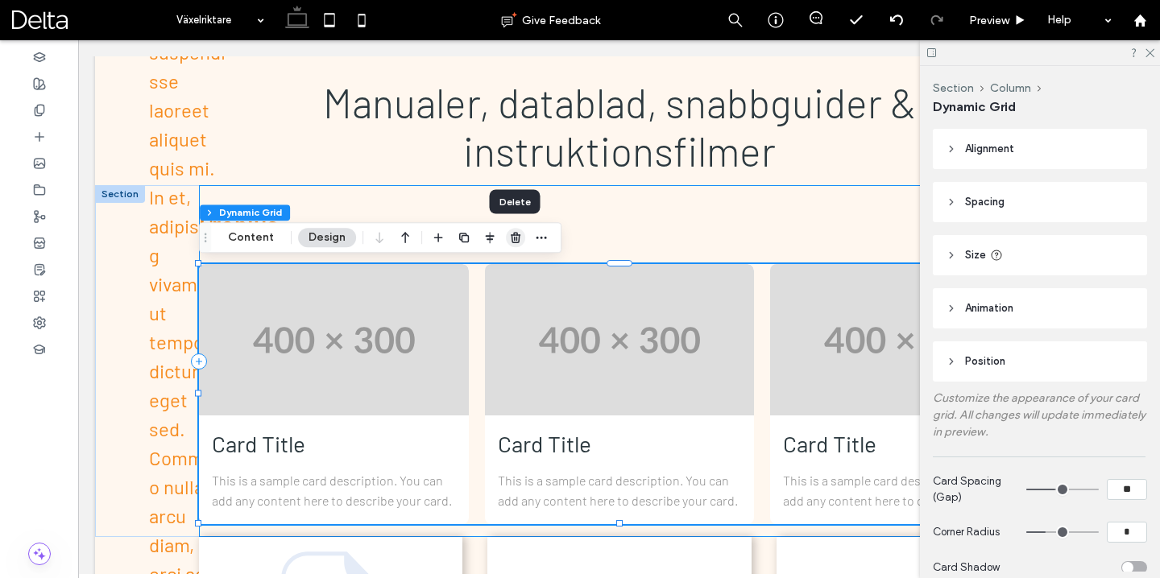
click at [514, 239] on icon "button" at bounding box center [515, 237] width 13 height 13
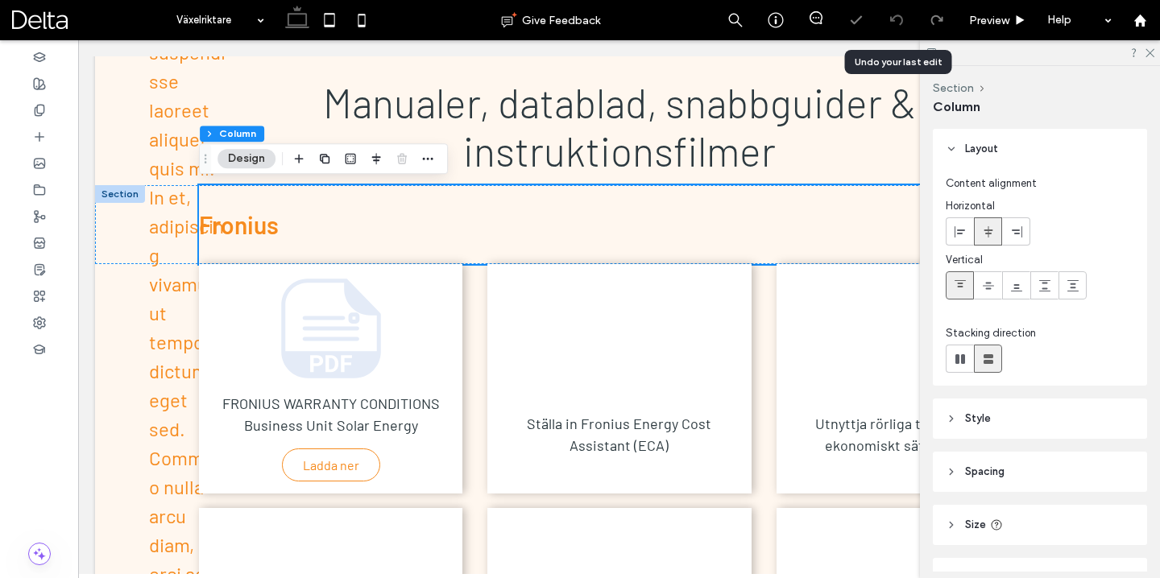
click at [902, 16] on icon at bounding box center [896, 20] width 13 height 13
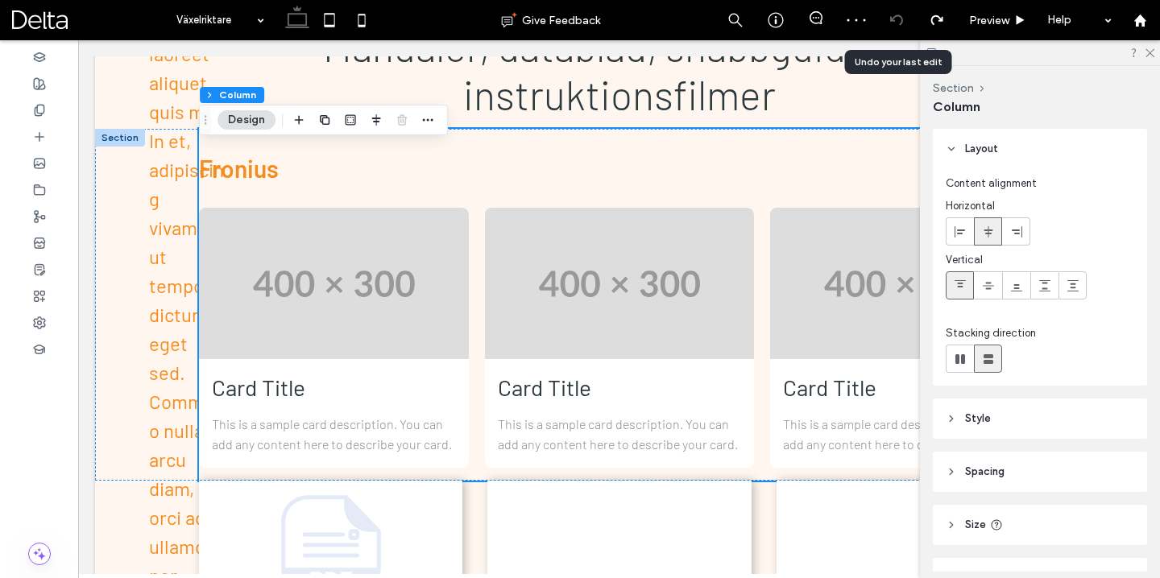
scroll to position [665, 0]
click at [897, 21] on icon at bounding box center [896, 20] width 13 height 13
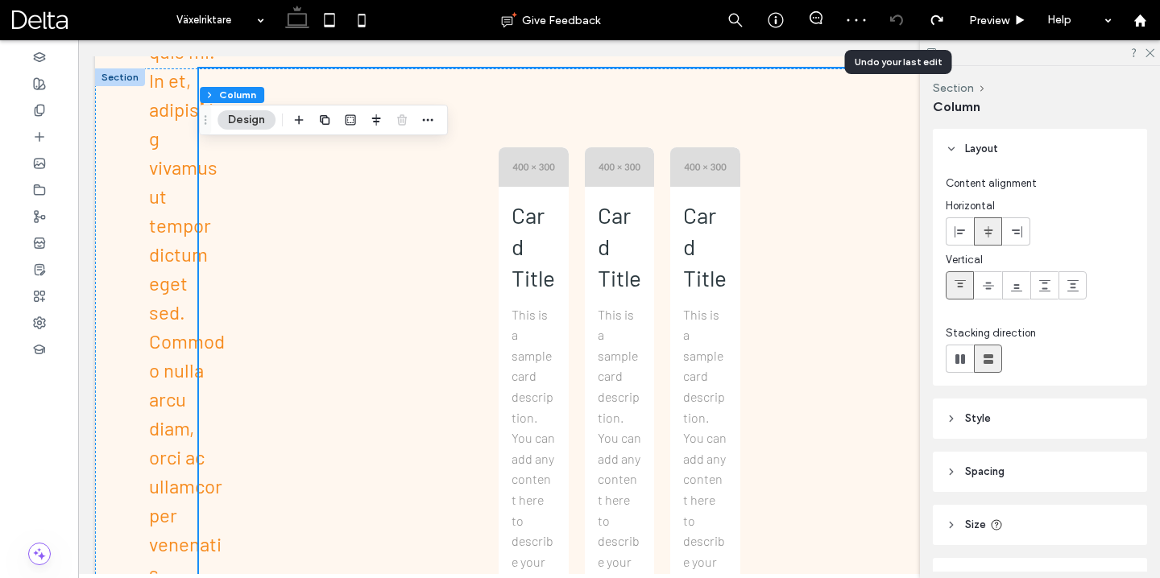
click at [895, 20] on icon at bounding box center [896, 20] width 13 height 13
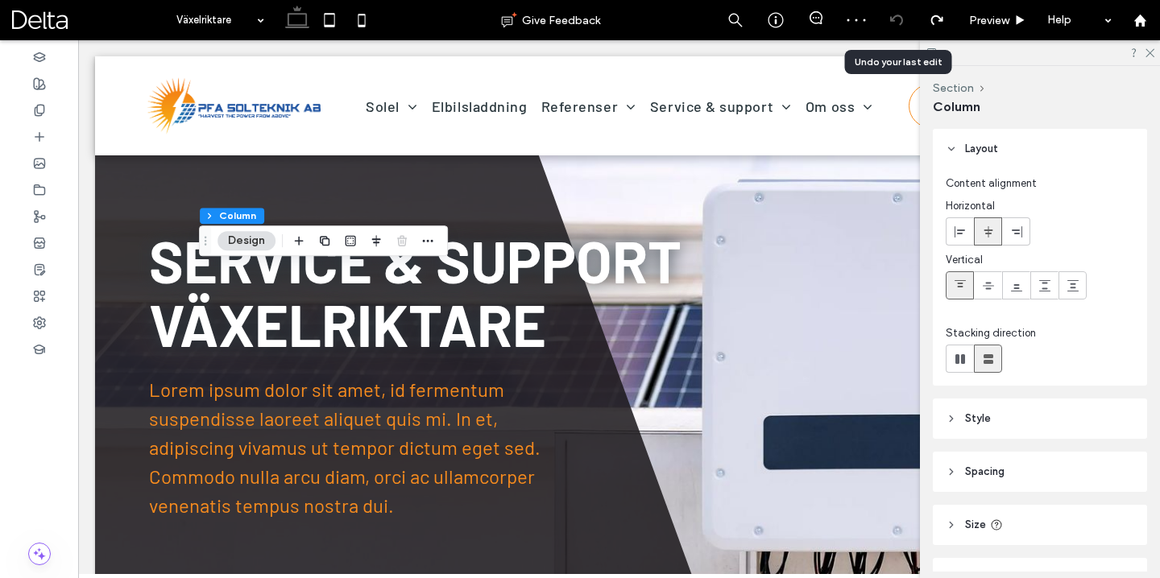
scroll to position [506, 0]
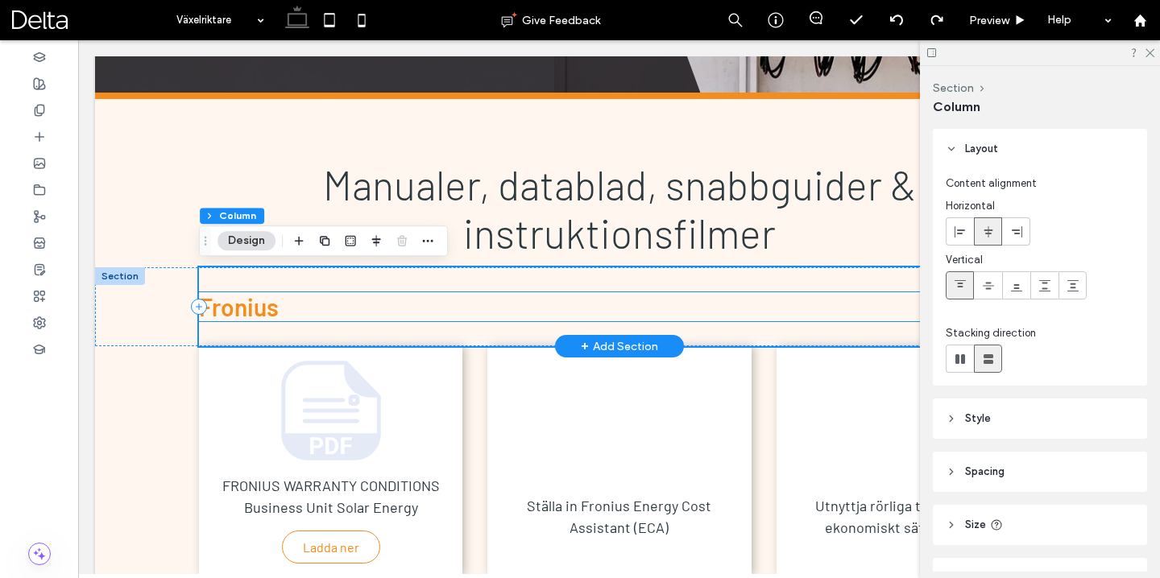
click at [360, 307] on h3 "F ronius" at bounding box center [619, 306] width 841 height 29
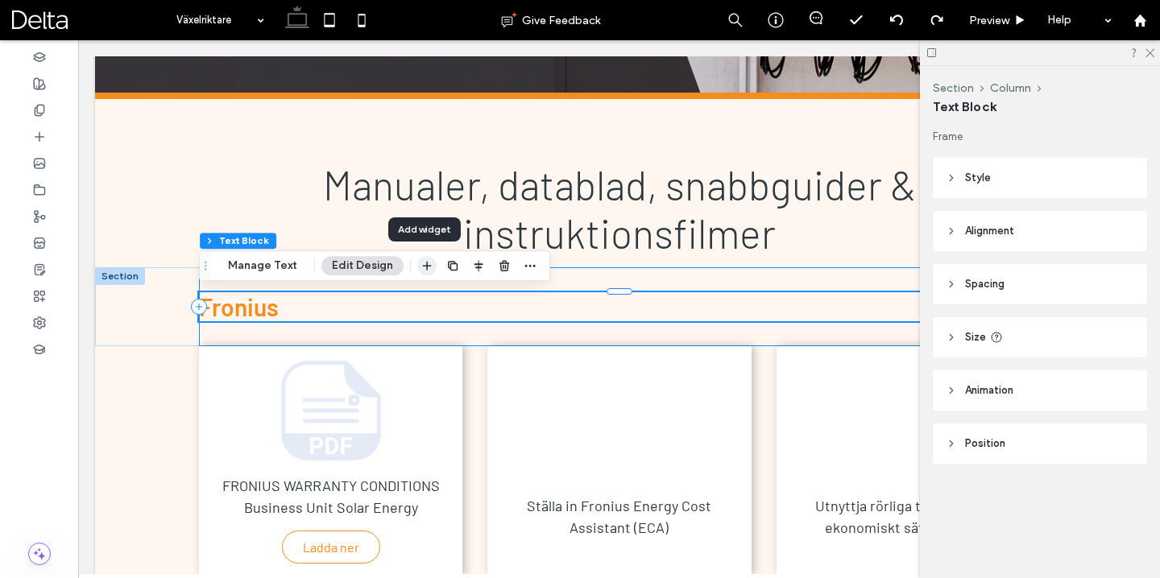
click at [424, 268] on use "button" at bounding box center [427, 266] width 9 height 9
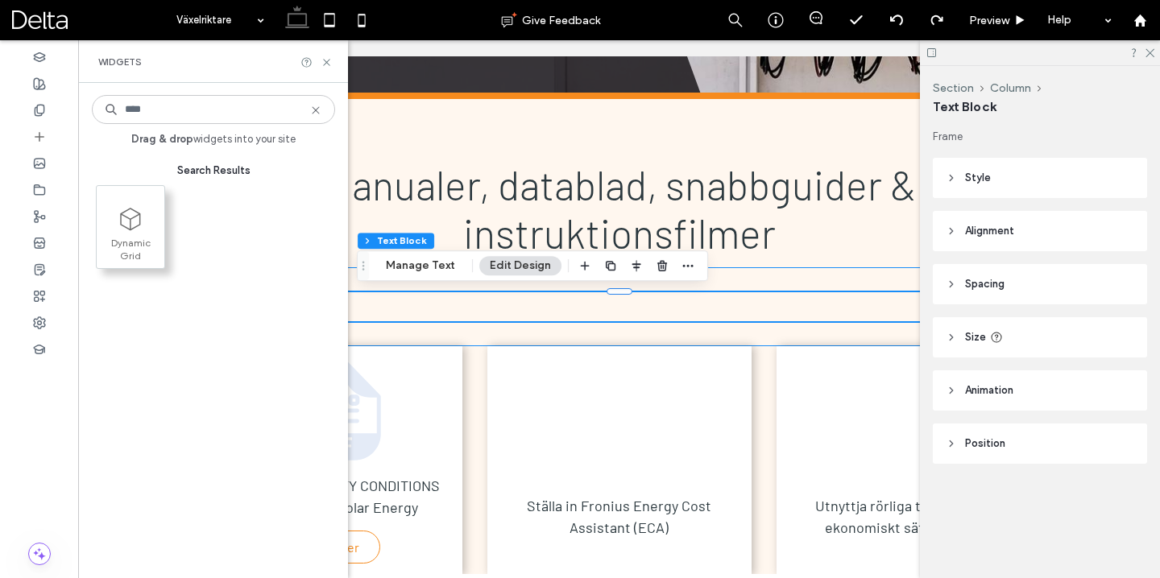
type input "****"
click at [138, 236] on span at bounding box center [131, 219] width 68 height 36
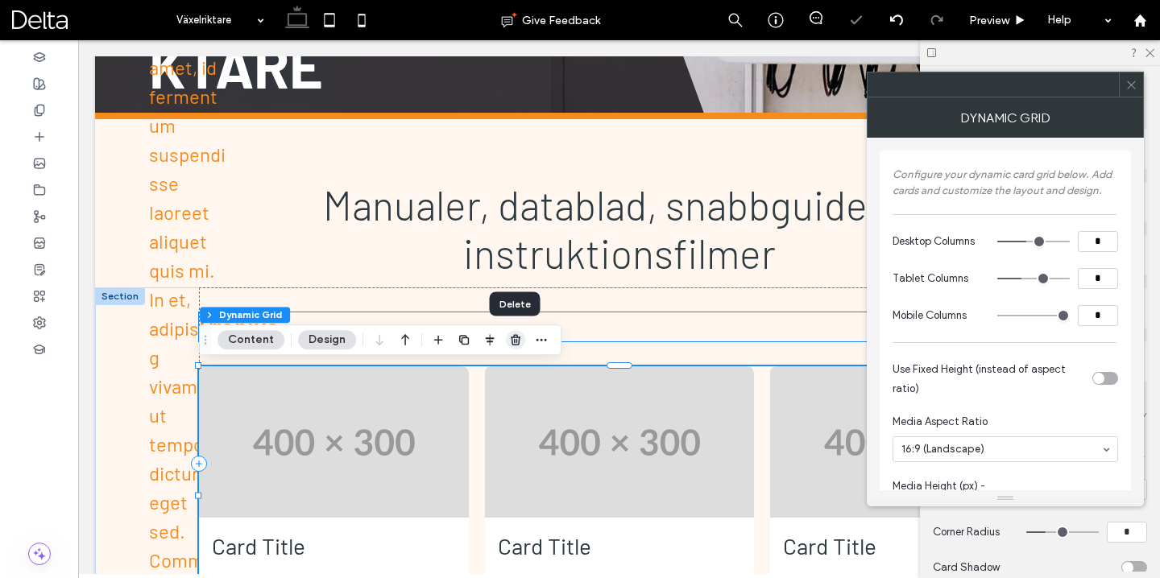
click at [514, 342] on icon "button" at bounding box center [515, 339] width 13 height 13
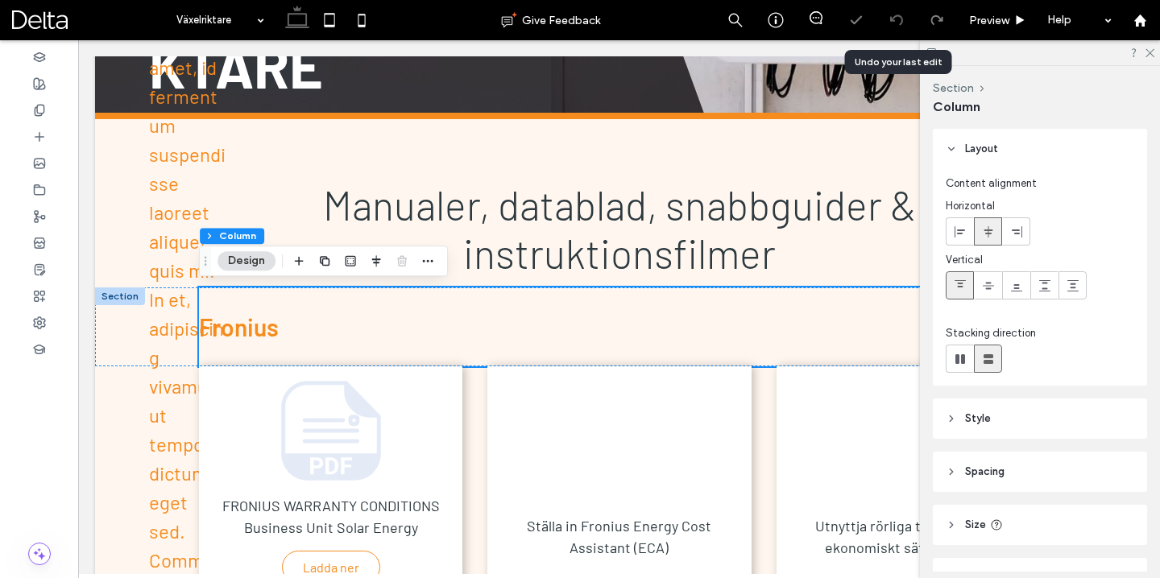
click at [897, 19] on icon at bounding box center [896, 20] width 13 height 13
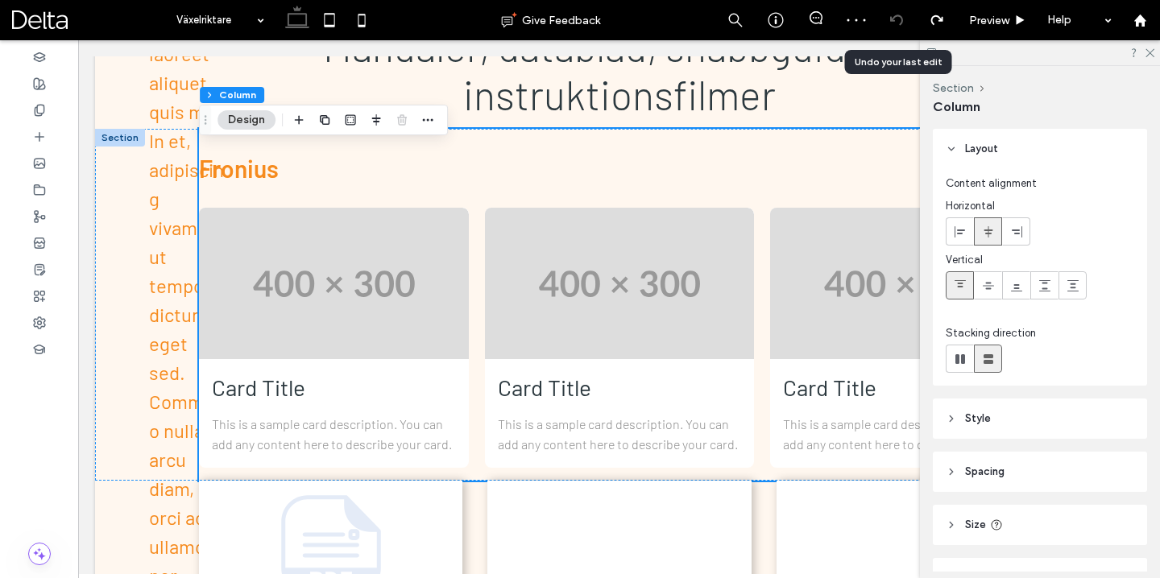
scroll to position [665, 0]
click at [897, 19] on icon at bounding box center [896, 20] width 13 height 13
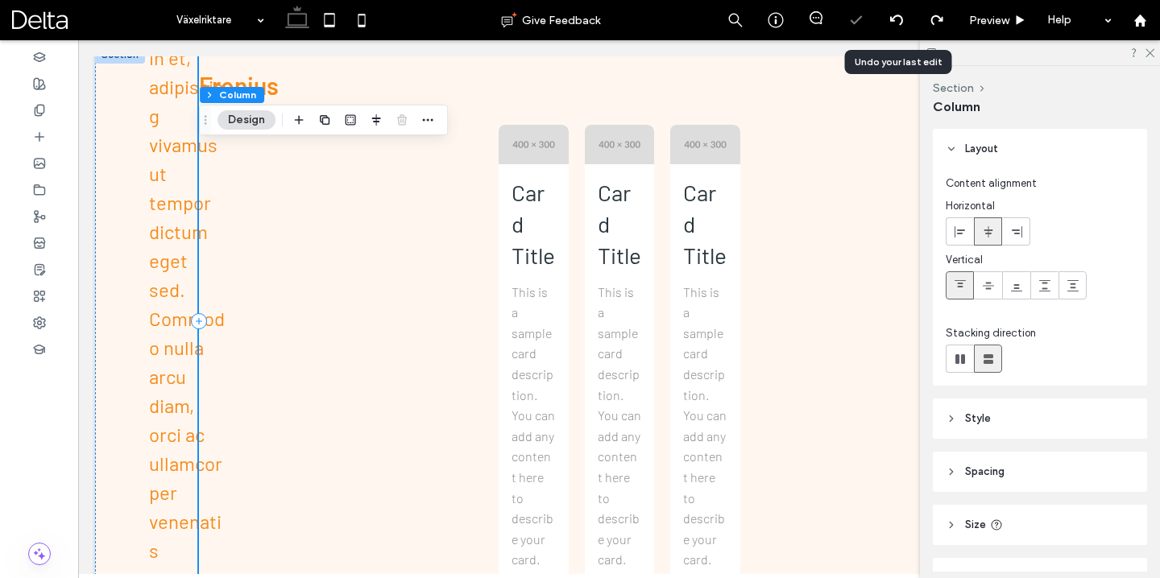
scroll to position [747, 0]
click at [899, 15] on use at bounding box center [895, 19] width 13 height 10
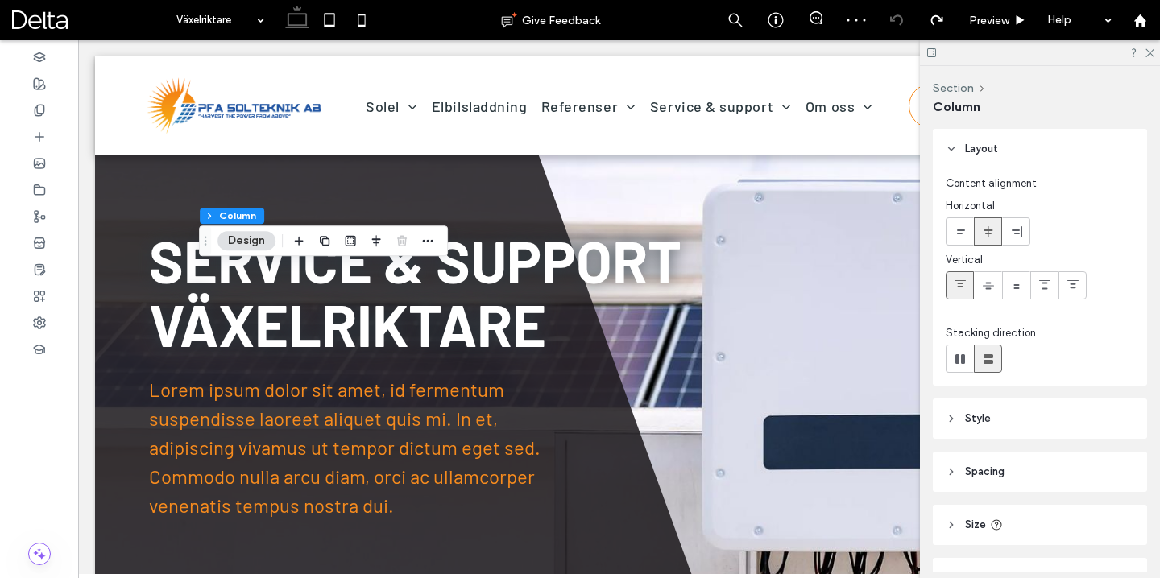
scroll to position [506, 0]
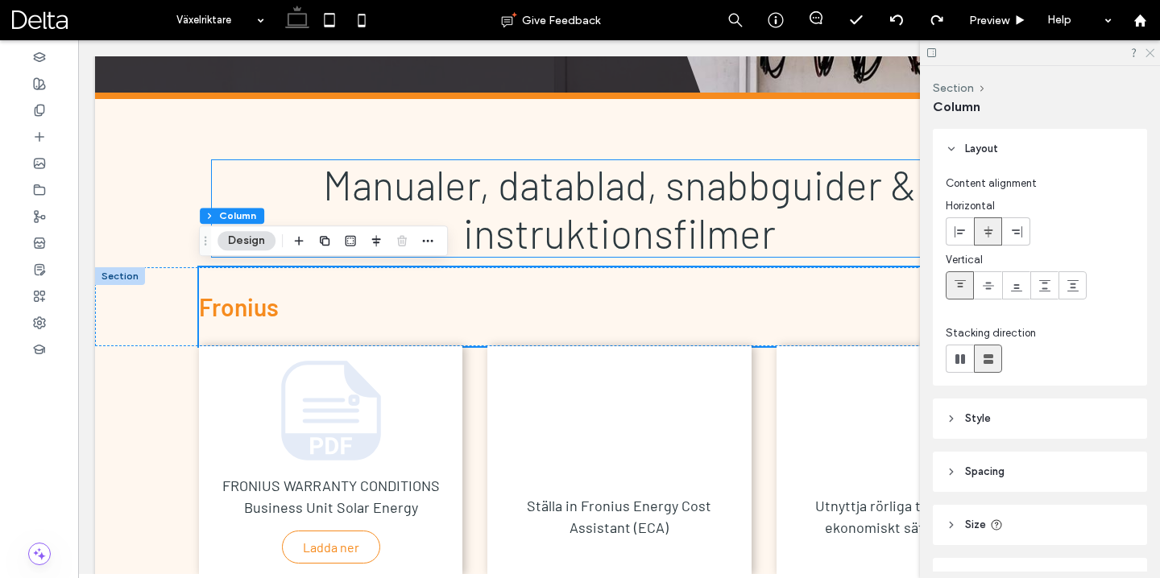
click at [1149, 51] on icon at bounding box center [1149, 52] width 10 height 10
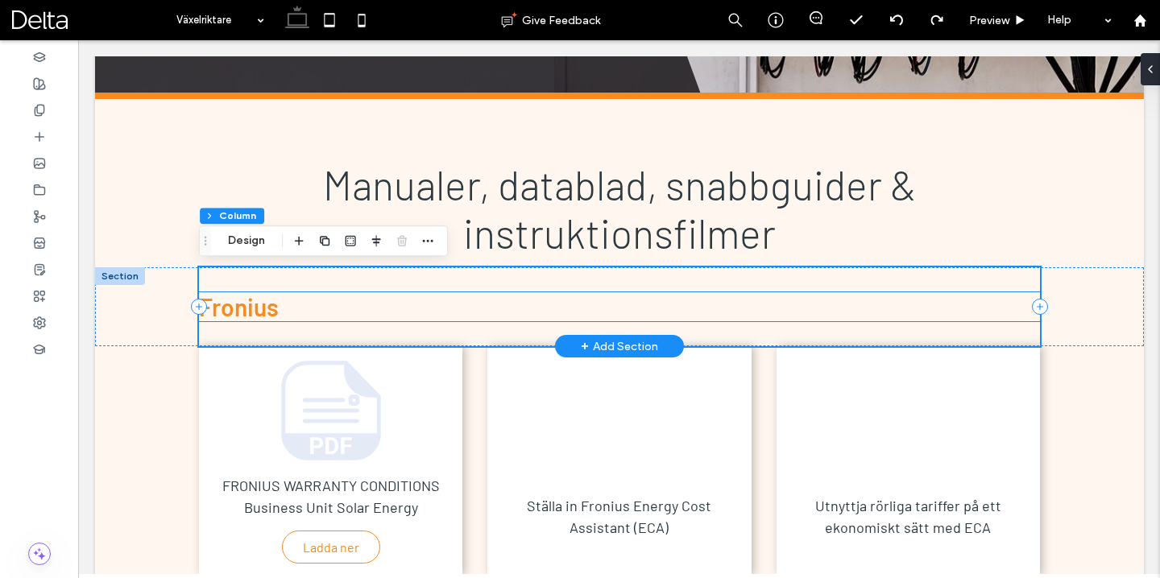
click at [344, 308] on h3 "F ronius" at bounding box center [619, 306] width 841 height 29
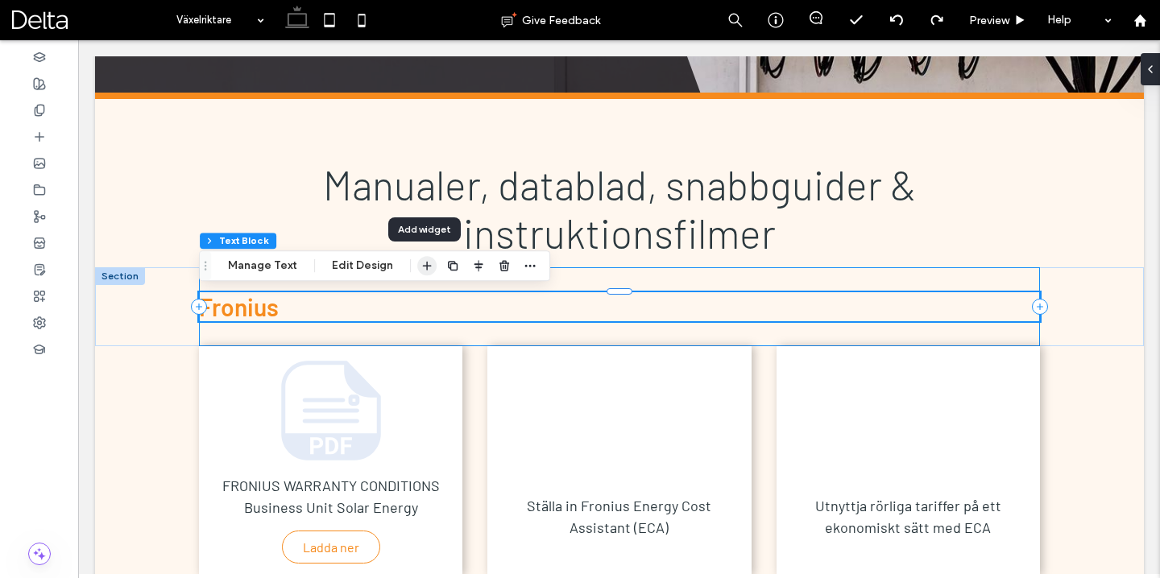
click at [424, 268] on use "button" at bounding box center [427, 266] width 9 height 9
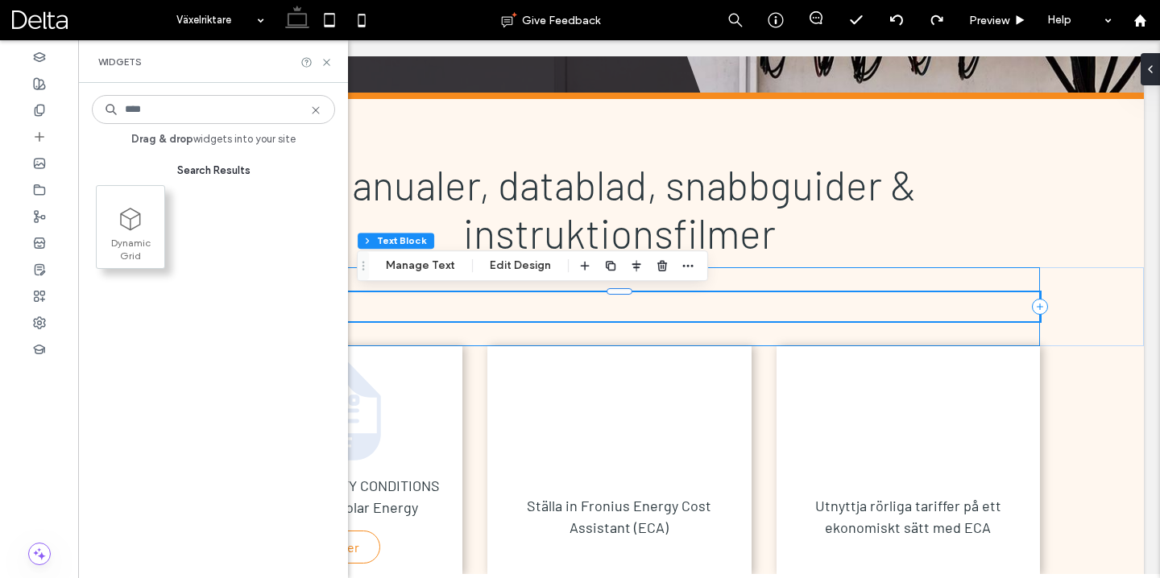
type input "****"
click at [145, 235] on span at bounding box center [131, 219] width 68 height 36
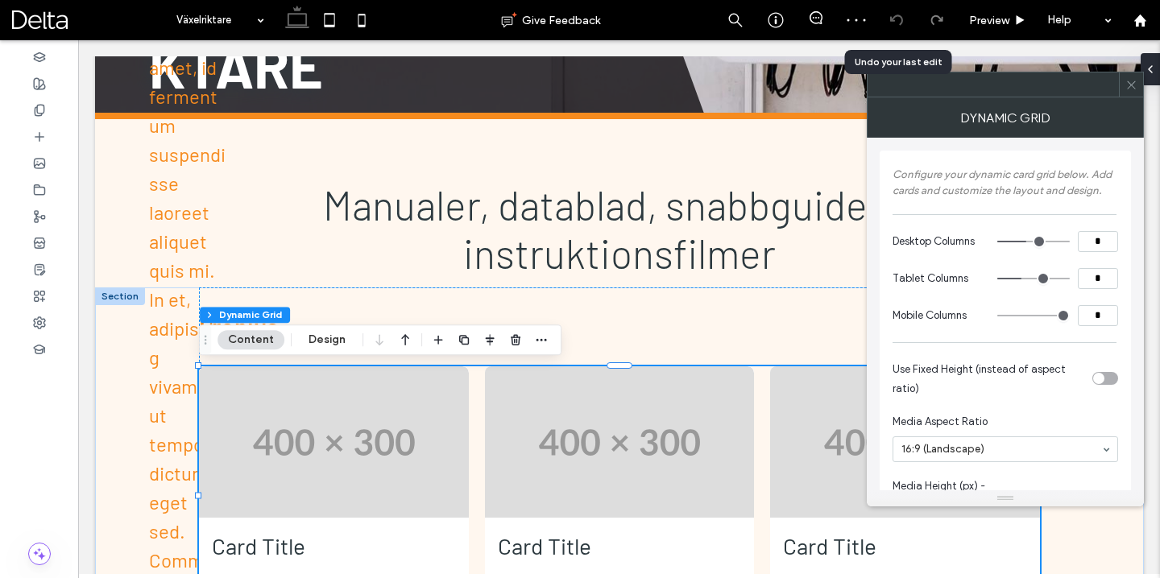
click at [895, 19] on icon at bounding box center [896, 20] width 13 height 13
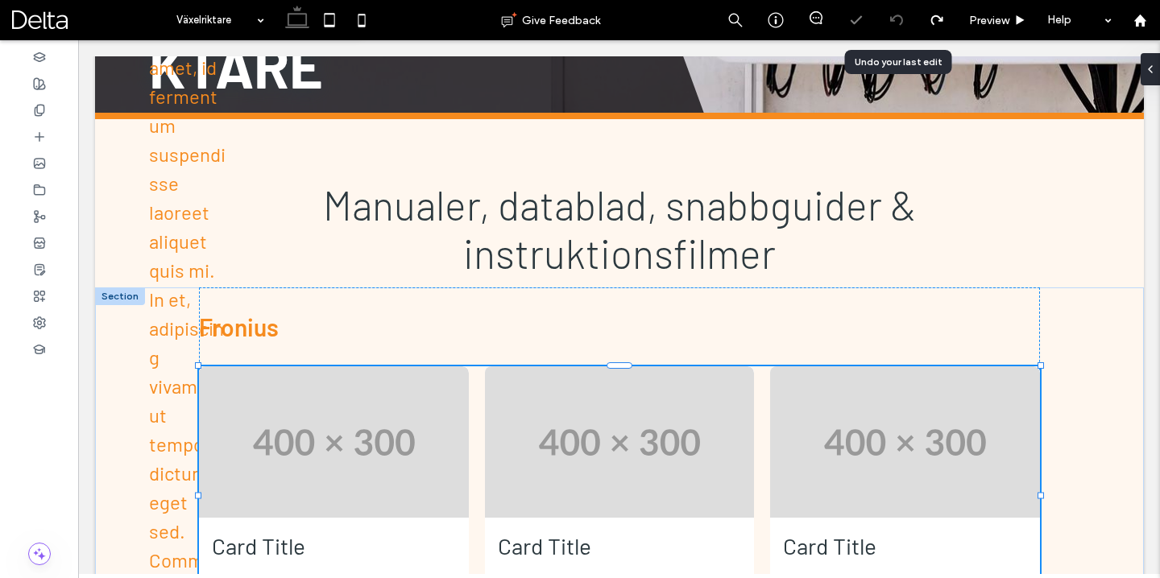
click at [899, 21] on icon at bounding box center [896, 20] width 13 height 13
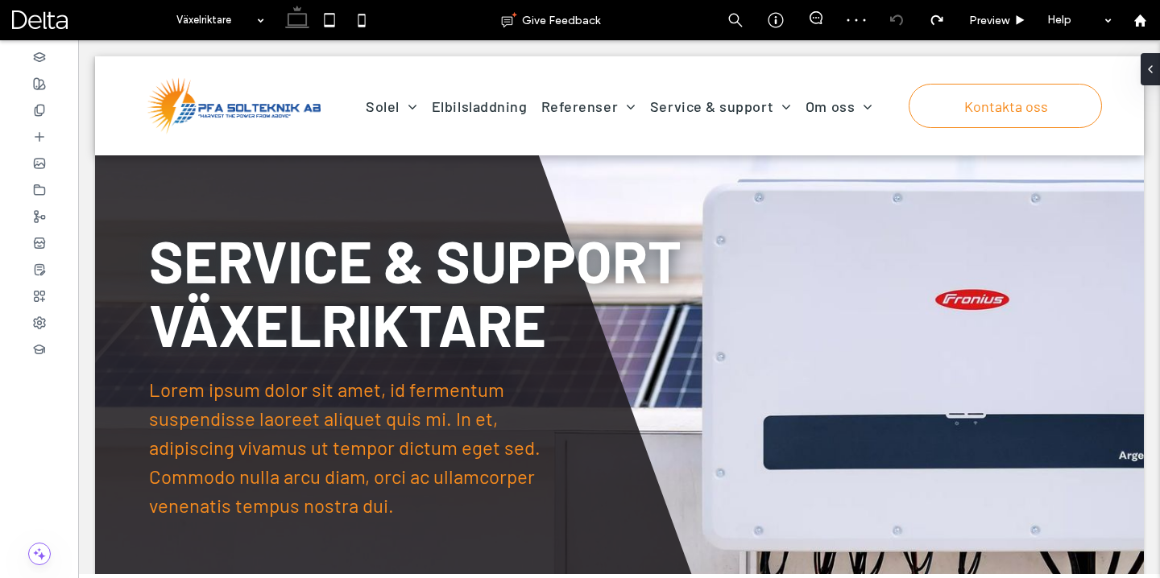
scroll to position [0, 0]
click at [45, 115] on icon at bounding box center [39, 110] width 13 height 13
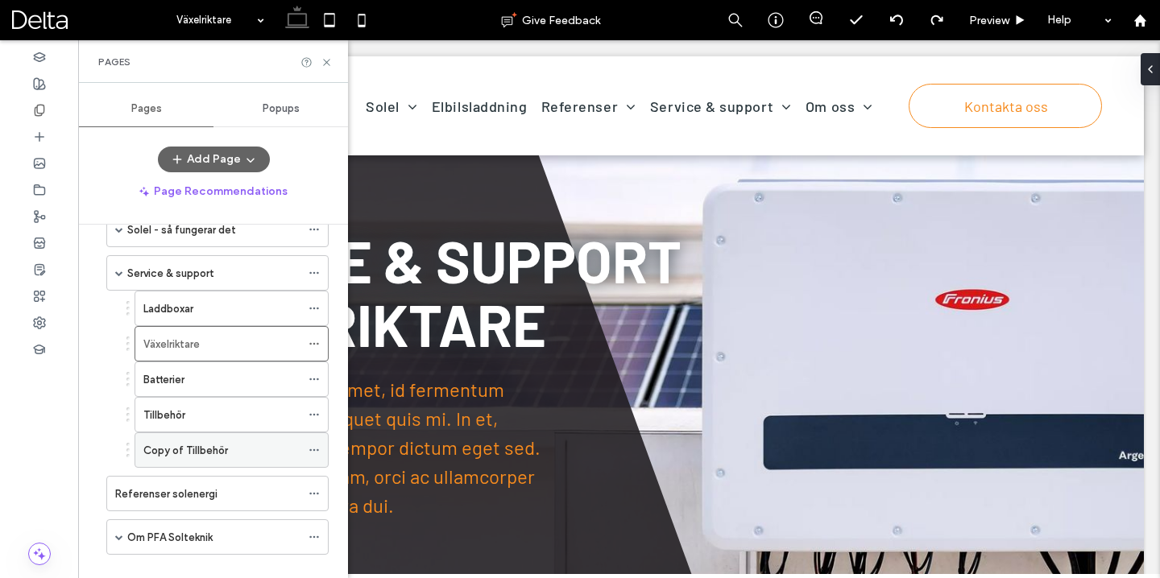
scroll to position [481, 0]
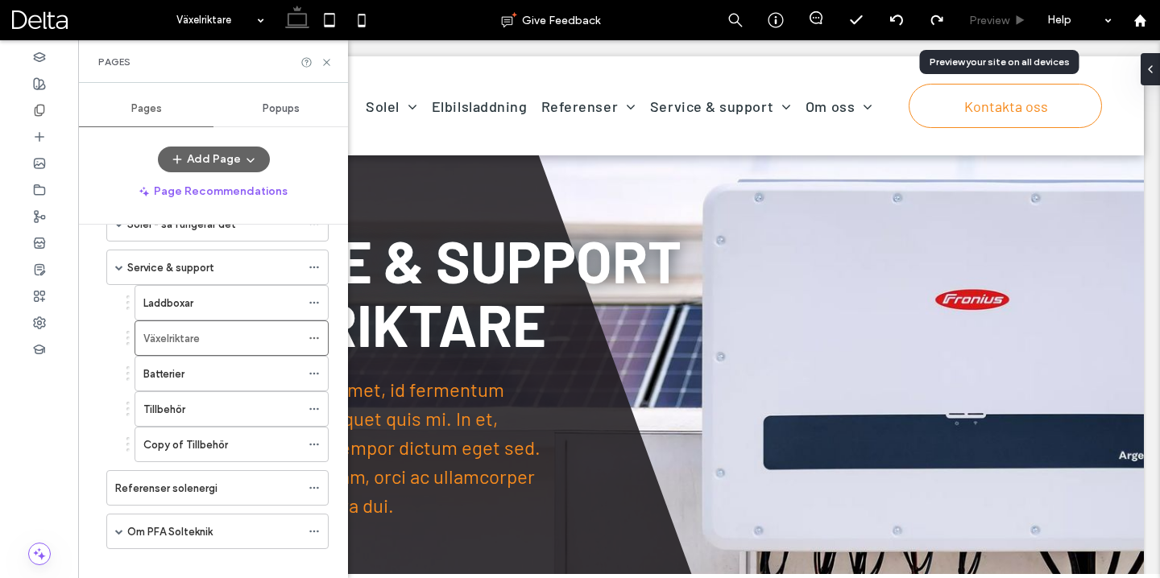
click at [992, 21] on span "Preview" at bounding box center [989, 20] width 40 height 17
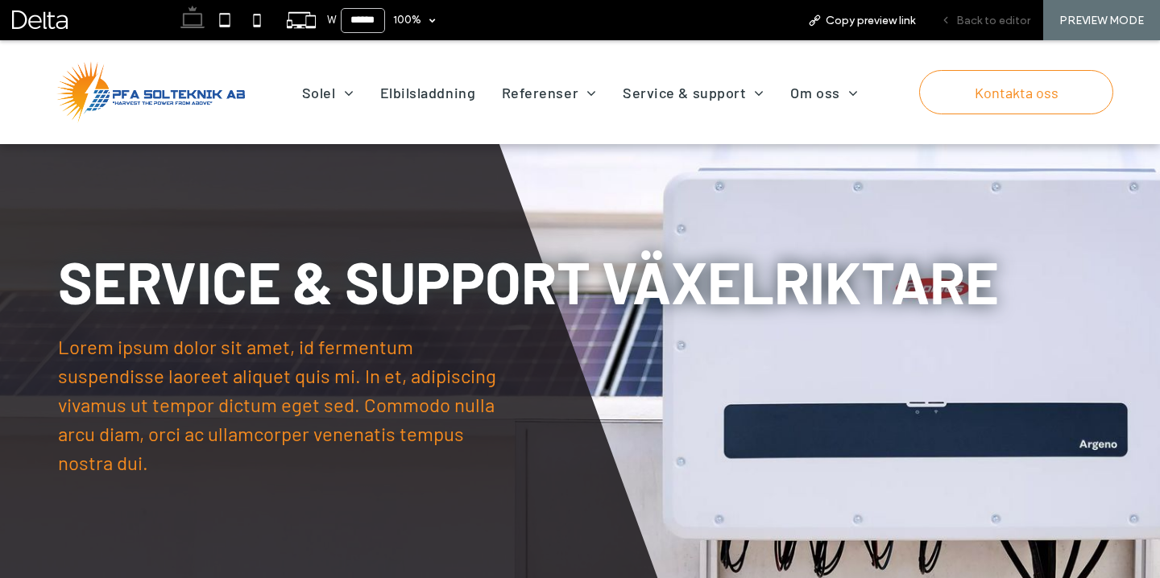
click at [988, 21] on span "Back to editor" at bounding box center [993, 20] width 74 height 17
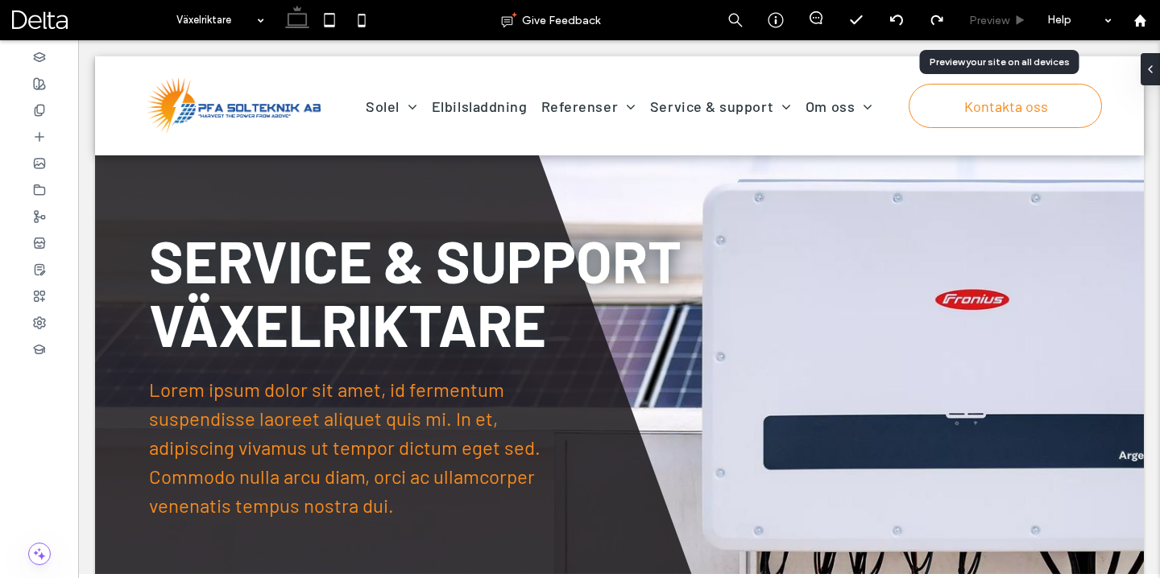
click at [995, 22] on span "Preview" at bounding box center [989, 20] width 40 height 17
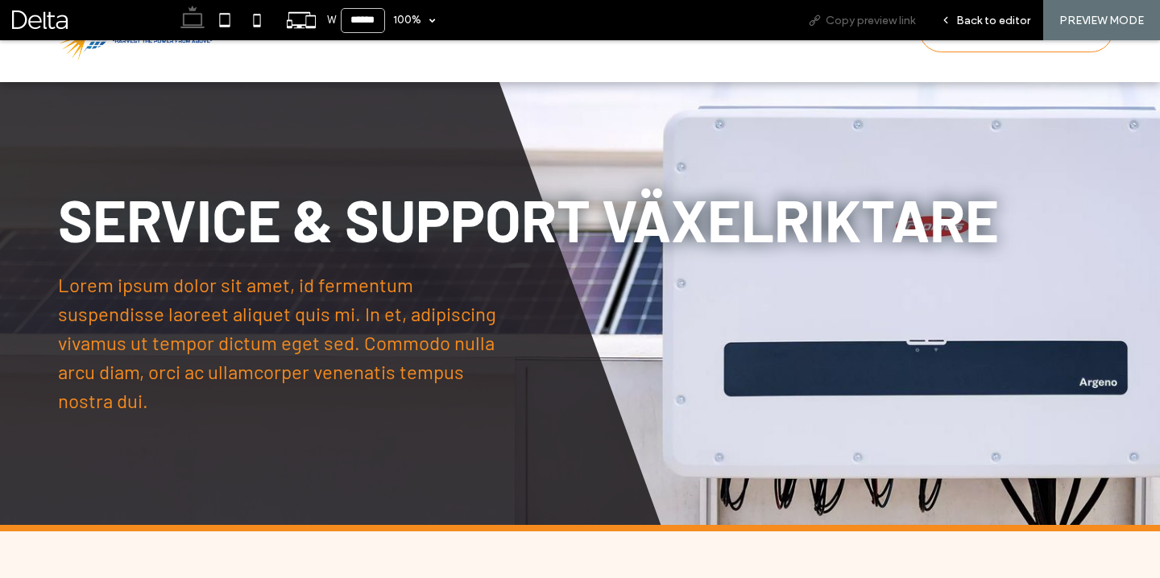
scroll to position [49, 0]
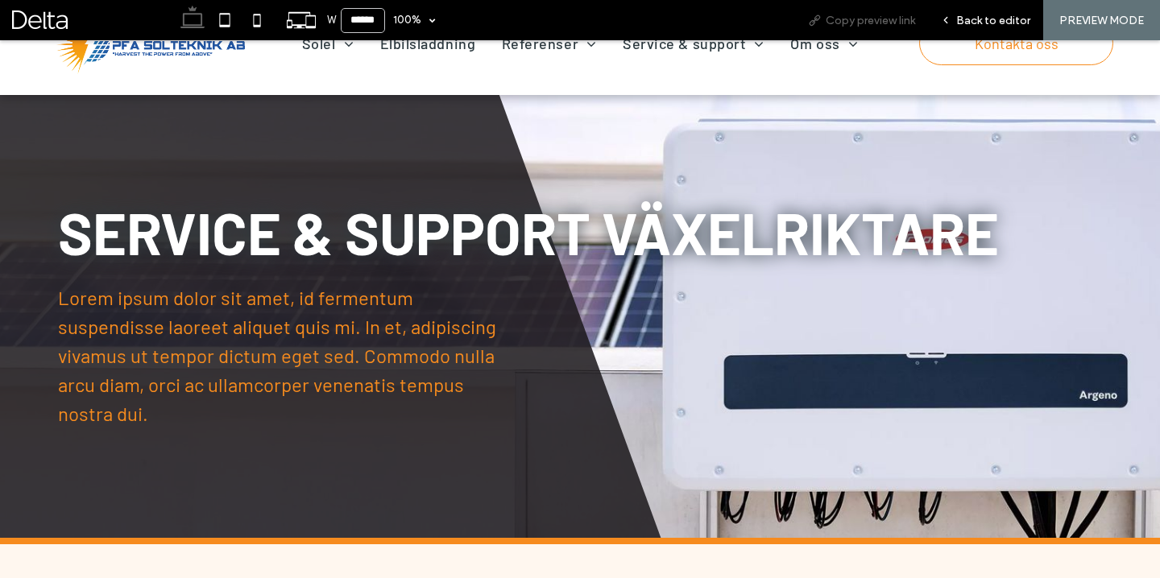
click at [851, 25] on span "Copy preview link" at bounding box center [870, 20] width 89 height 17
click at [889, 23] on span "Copy preview link" at bounding box center [870, 20] width 89 height 17
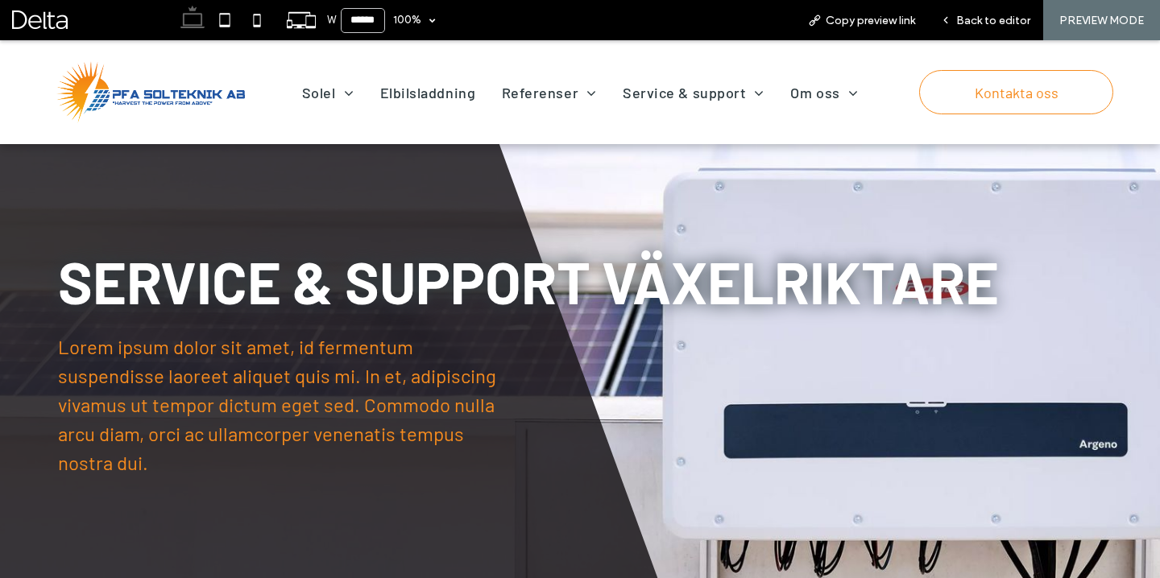
scroll to position [0, 0]
click at [972, 16] on span "Back to editor" at bounding box center [993, 20] width 74 height 17
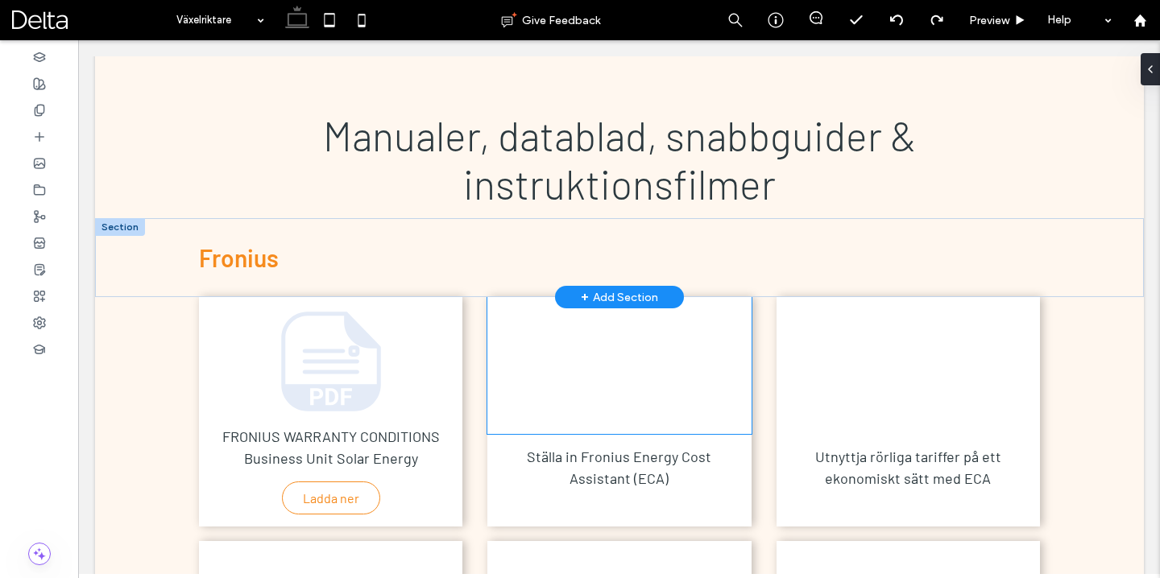
scroll to position [558, 0]
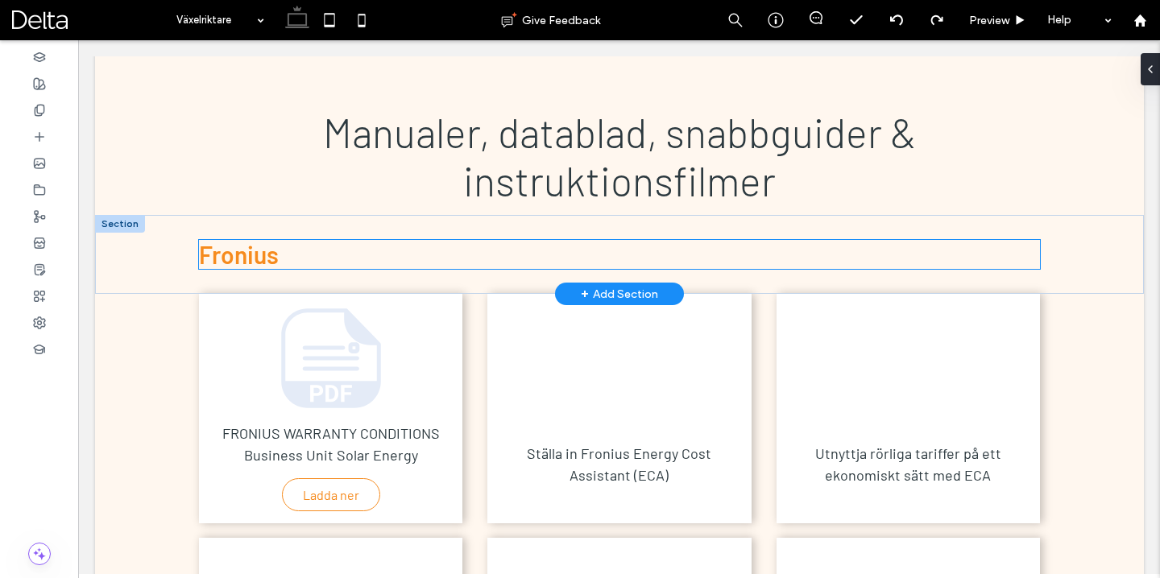
click at [532, 252] on h3 "F ronius" at bounding box center [619, 254] width 841 height 29
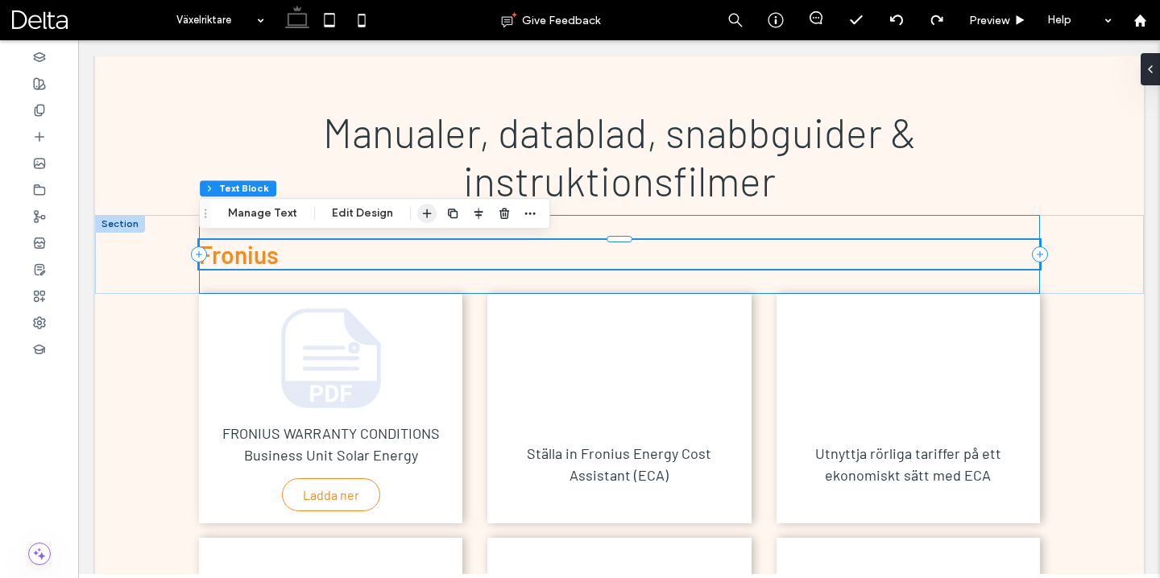
click at [425, 212] on icon "button" at bounding box center [426, 213] width 13 height 13
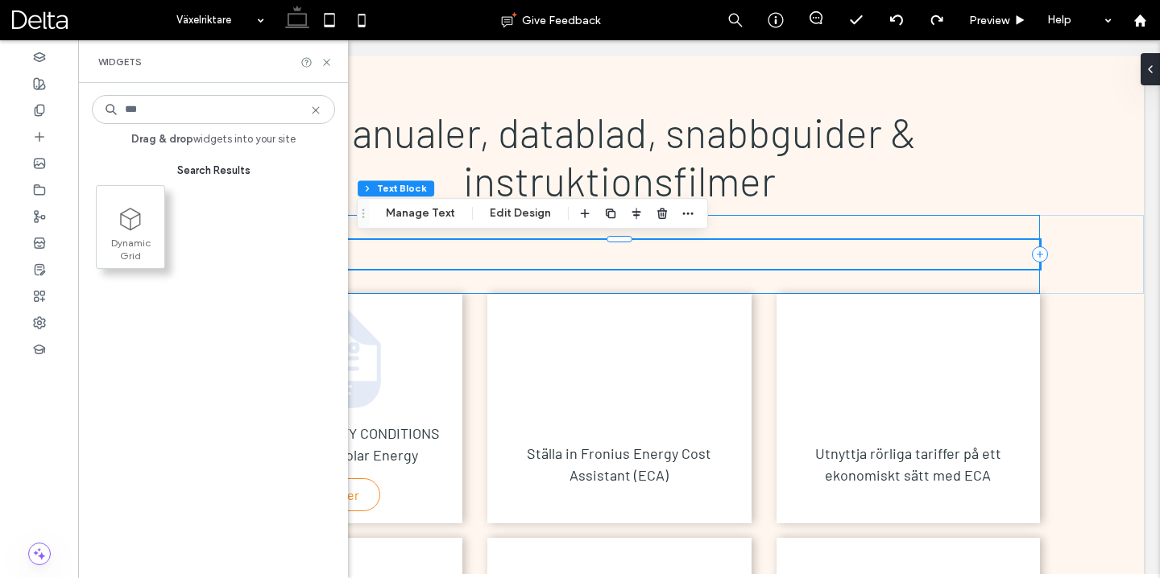
type input "***"
click at [144, 218] on span at bounding box center [131, 219] width 68 height 36
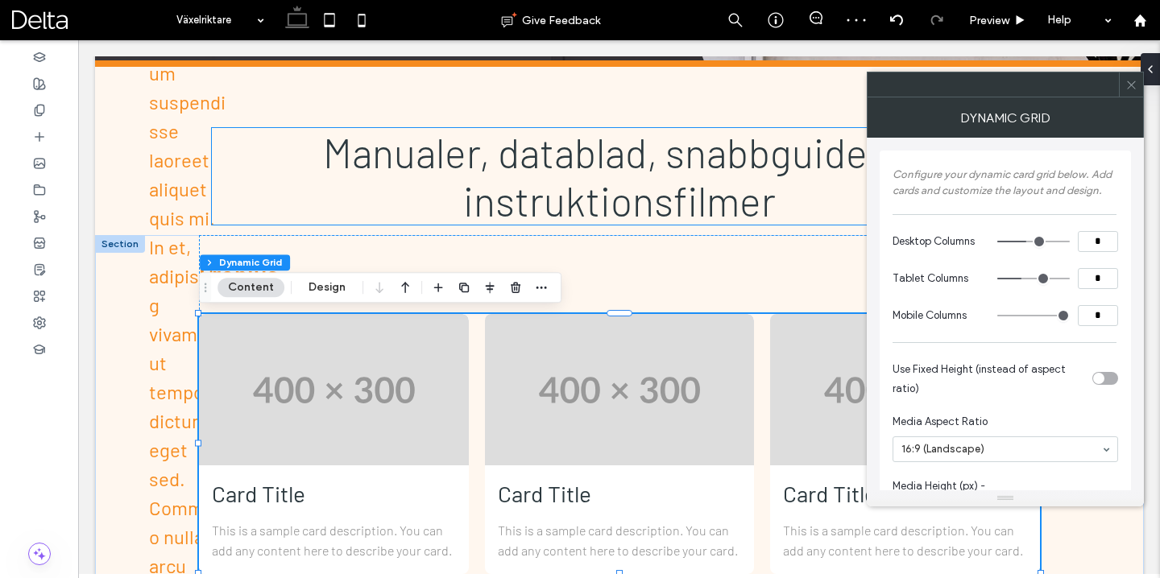
click at [1127, 89] on icon at bounding box center [1131, 85] width 12 height 12
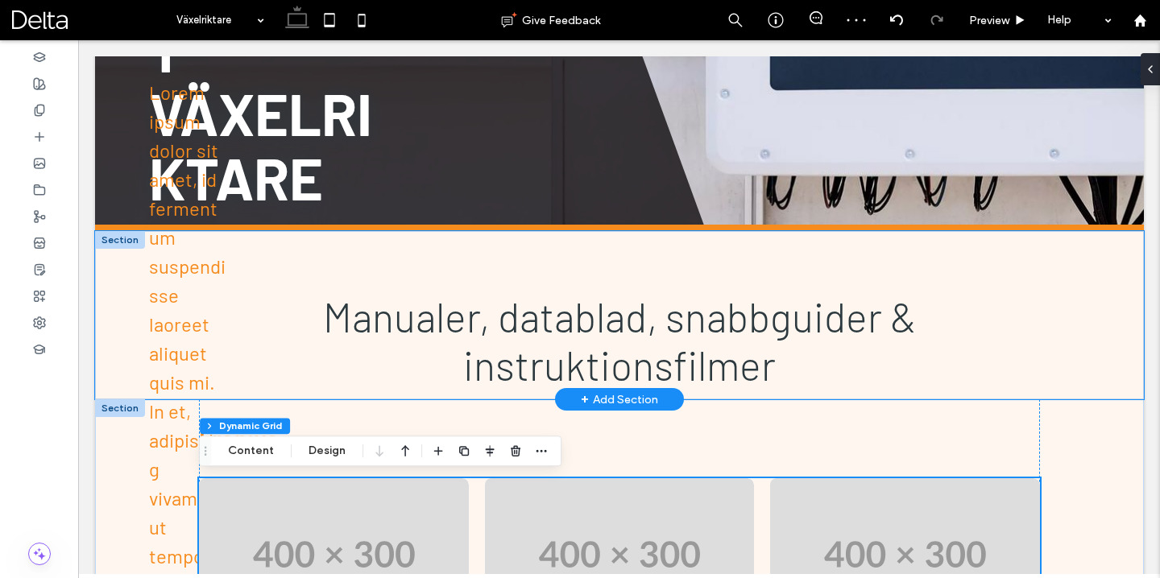
scroll to position [395, 0]
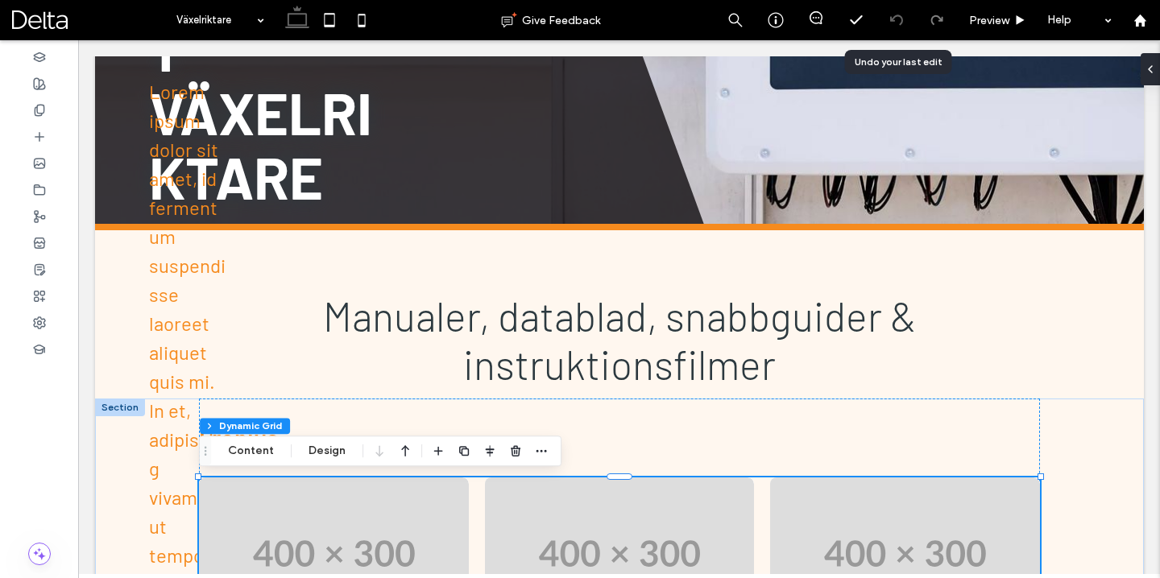
click at [897, 22] on icon at bounding box center [896, 20] width 13 height 13
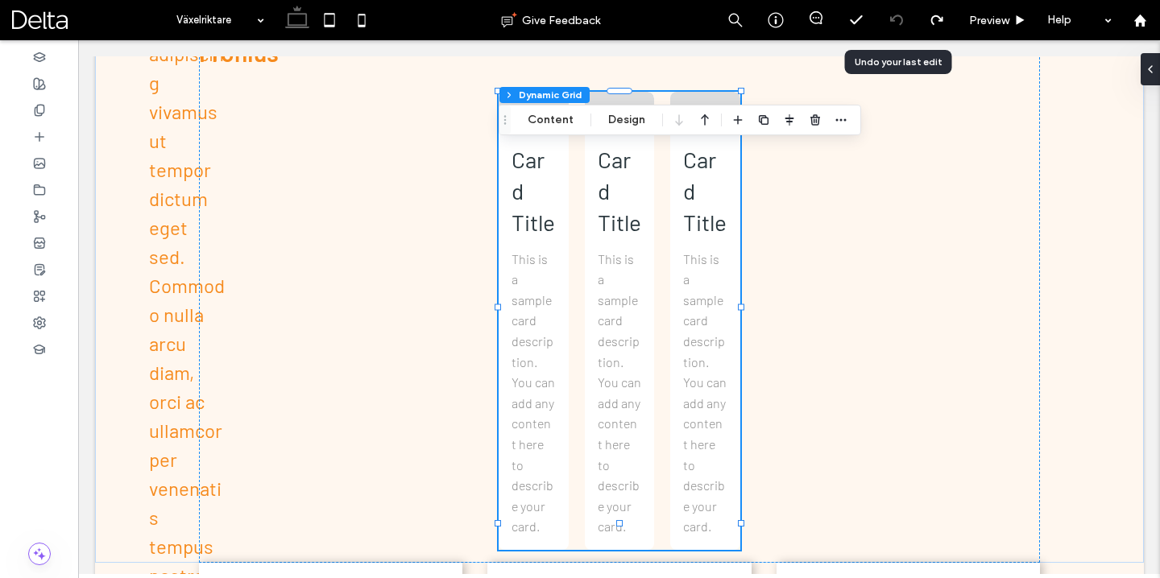
scroll to position [781, 0]
click at [898, 20] on icon at bounding box center [896, 20] width 13 height 13
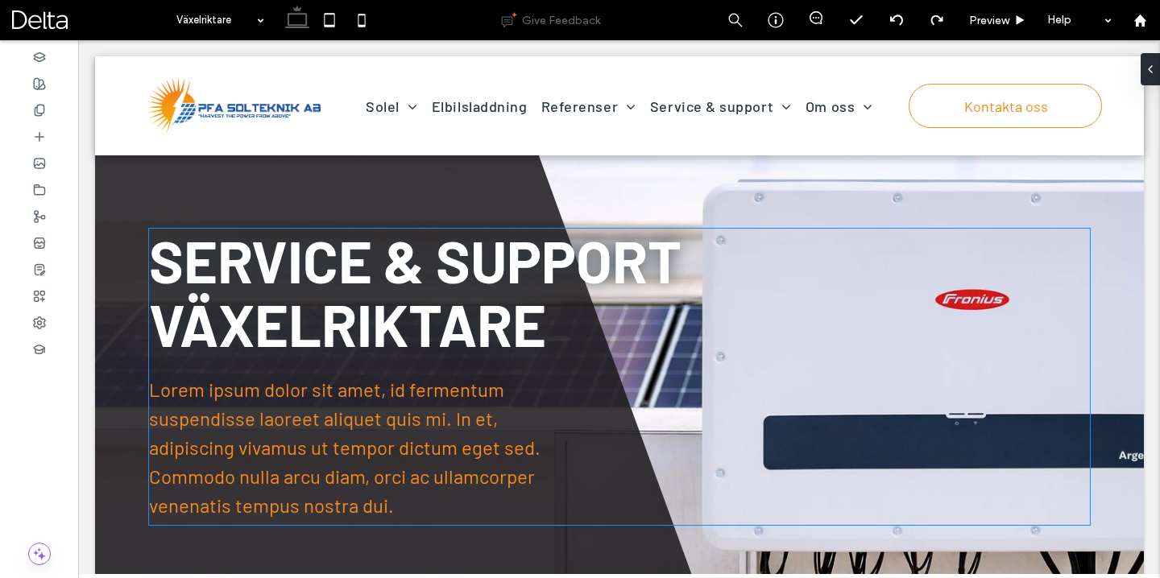
scroll to position [0, 0]
